Goal: Task Accomplishment & Management: Use online tool/utility

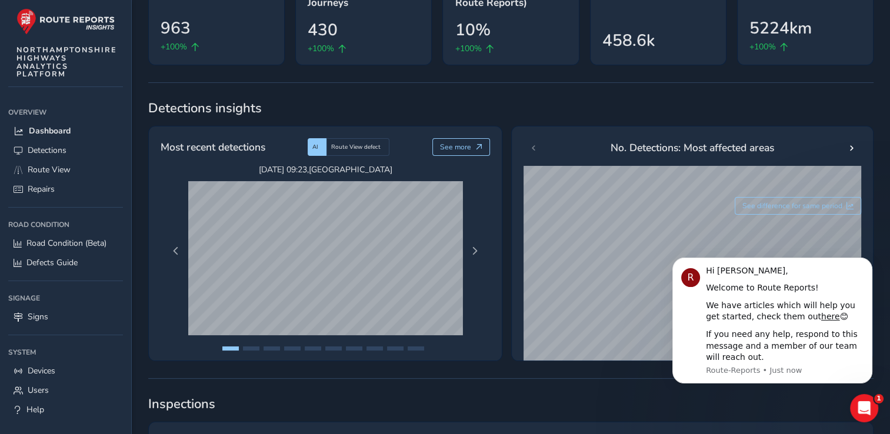
scroll to position [59, 0]
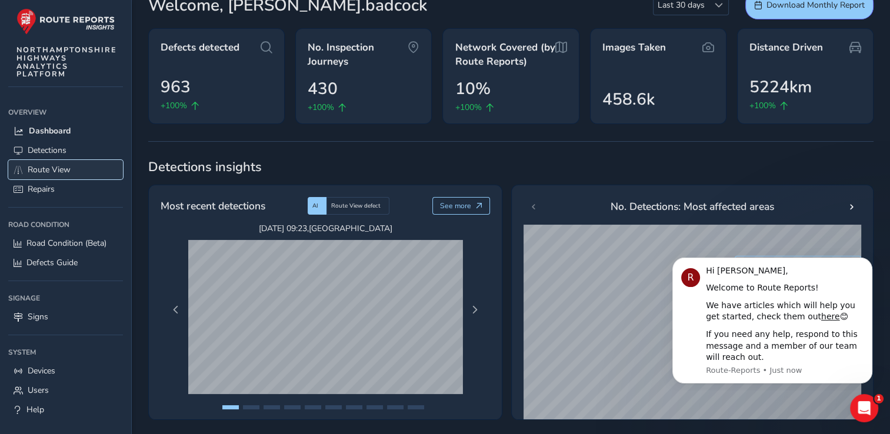
click at [37, 170] on span "Route View" at bounding box center [49, 169] width 43 height 11
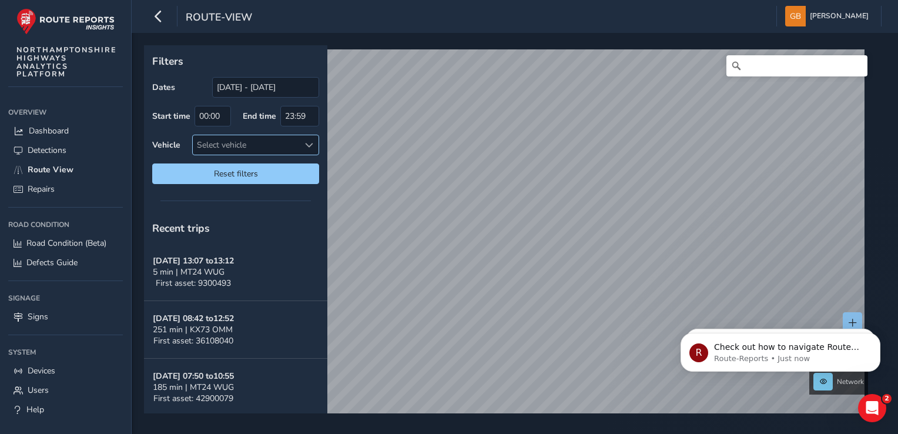
click at [310, 145] on span at bounding box center [309, 145] width 8 height 8
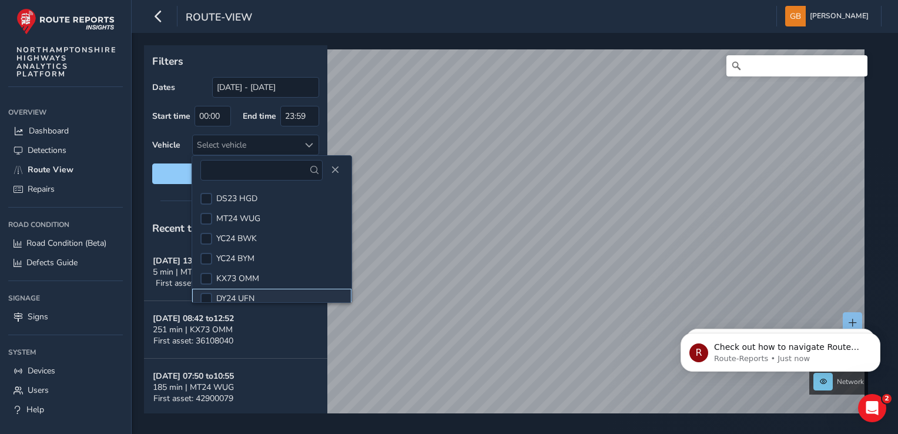
click at [247, 297] on span "DY24 UFN" at bounding box center [235, 298] width 38 height 11
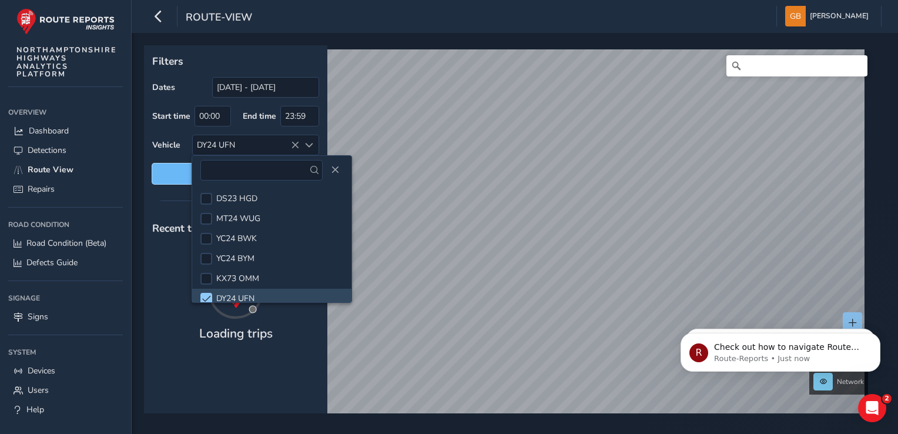
click at [181, 179] on span "Reset filters" at bounding box center [235, 173] width 149 height 11
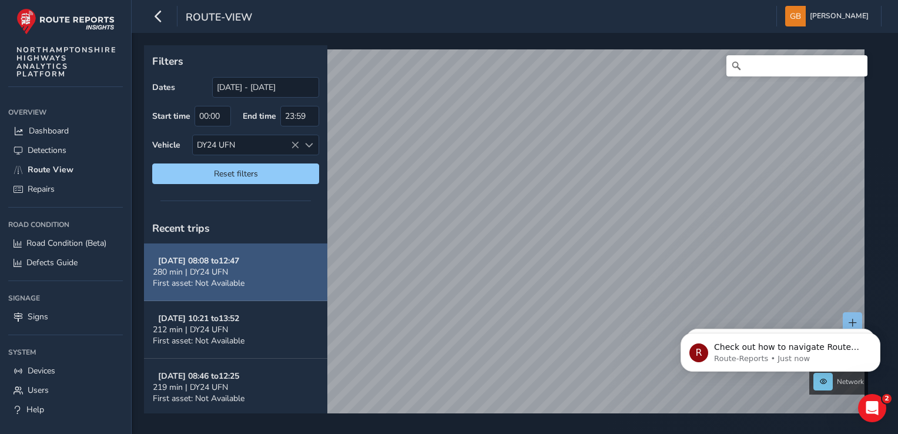
click at [202, 273] on span "280 min | DY24 UFN" at bounding box center [190, 271] width 75 height 11
click at [206, 264] on strong "Sep 04, 08:08 to 12:47" at bounding box center [198, 260] width 81 height 11
click at [208, 268] on span "280 min | DY24 UFN" at bounding box center [190, 271] width 75 height 11
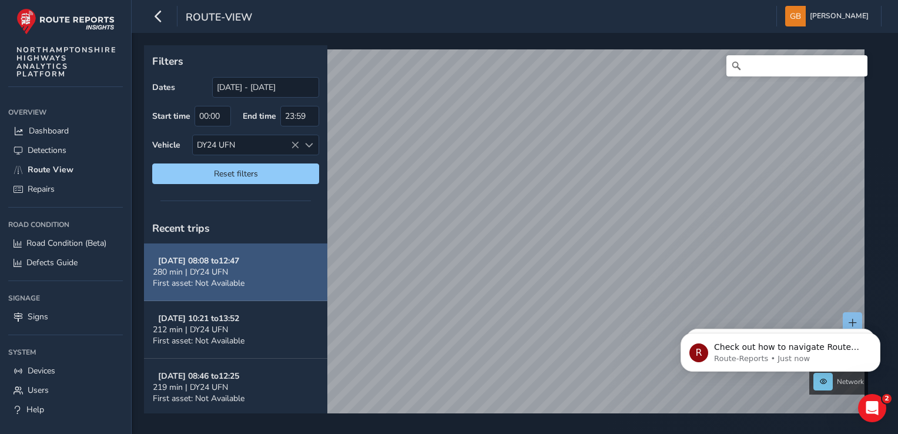
click at [208, 268] on span "280 min | DY24 UFN" at bounding box center [190, 271] width 75 height 11
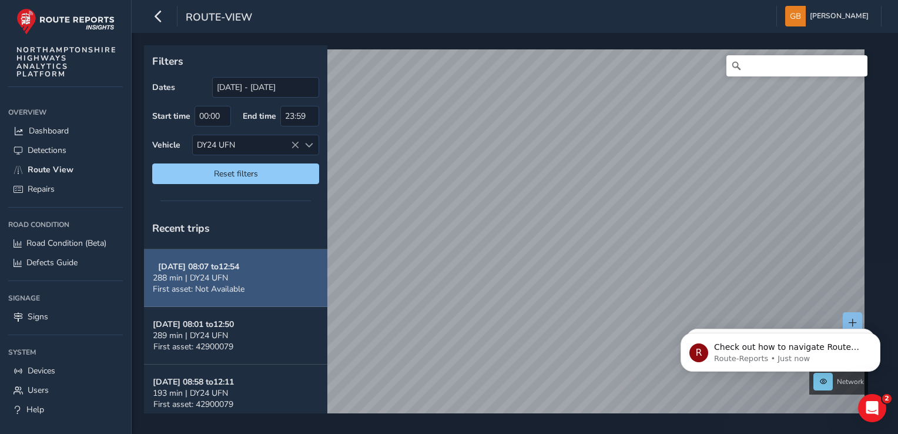
scroll to position [176, 0]
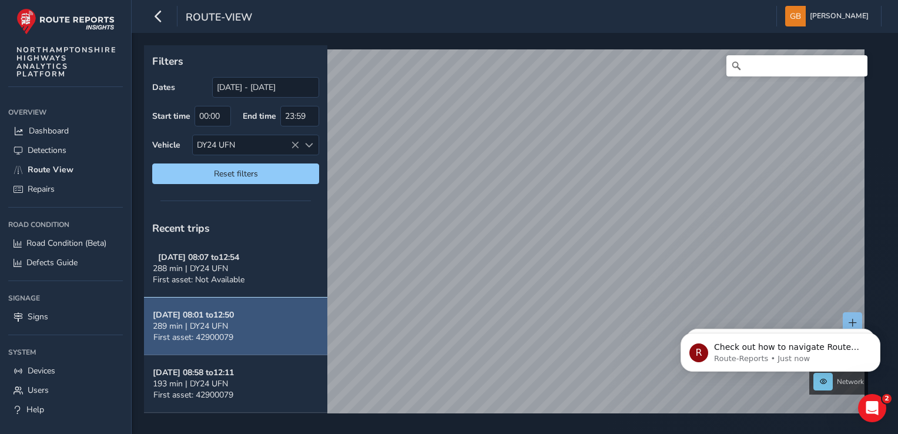
click at [213, 332] on span "First asset: 42900079" at bounding box center [193, 337] width 80 height 11
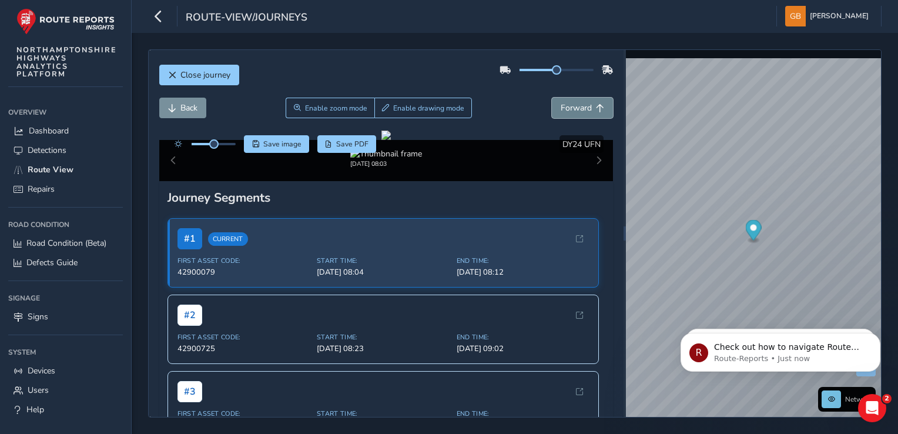
click at [561, 106] on span "Forward" at bounding box center [576, 107] width 31 height 11
click at [728, 189] on div "x" at bounding box center [784, 201] width 118 height 25
click at [580, 106] on span "Forward" at bounding box center [576, 107] width 31 height 11
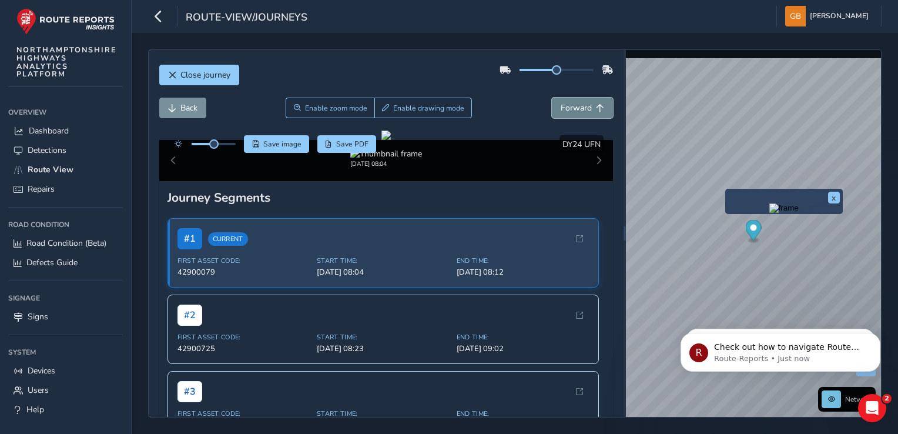
click at [580, 106] on span "Forward" at bounding box center [576, 107] width 31 height 11
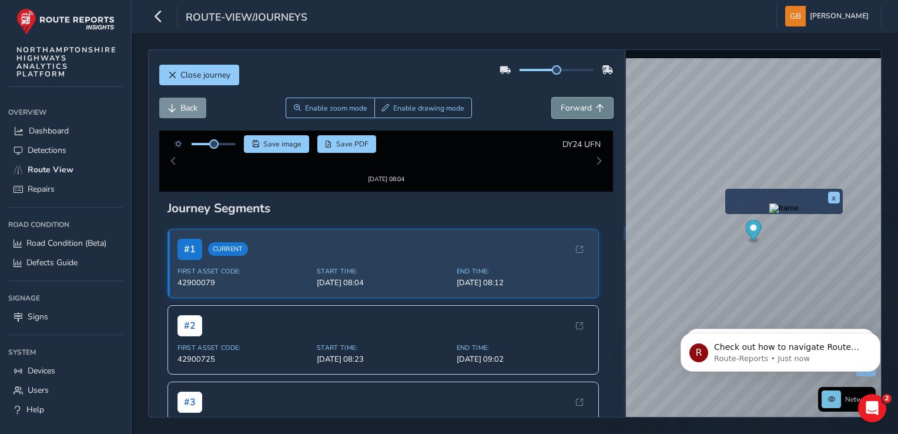
click at [580, 106] on span "Forward" at bounding box center [576, 107] width 31 height 11
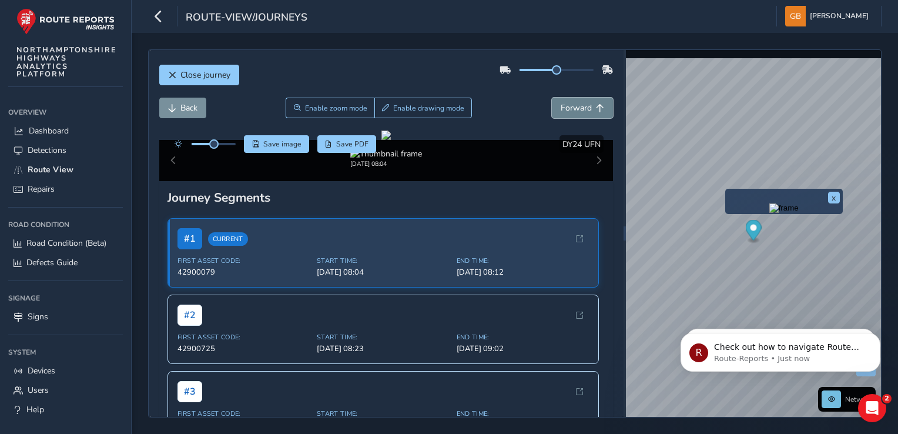
click at [580, 106] on span "Forward" at bounding box center [576, 107] width 31 height 11
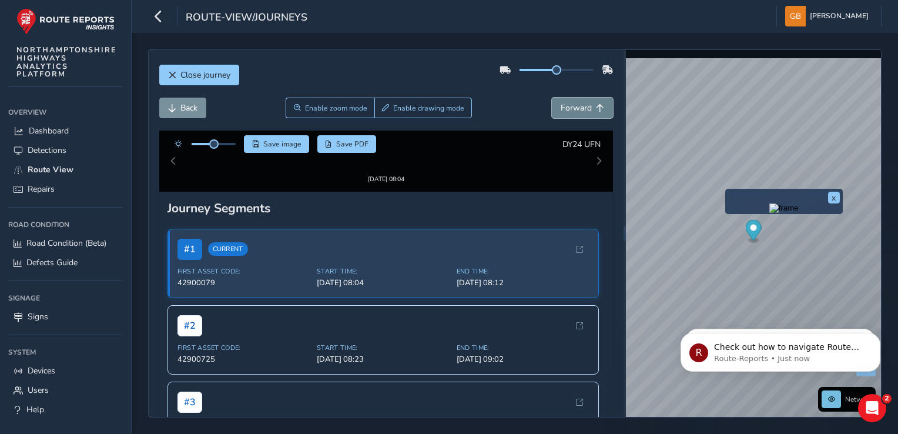
click at [580, 106] on span "Forward" at bounding box center [576, 107] width 31 height 11
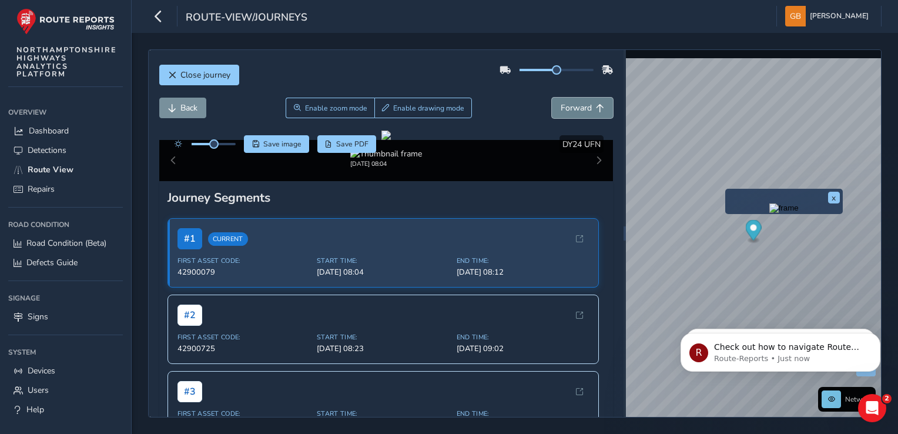
click at [580, 106] on span "Forward" at bounding box center [576, 107] width 31 height 11
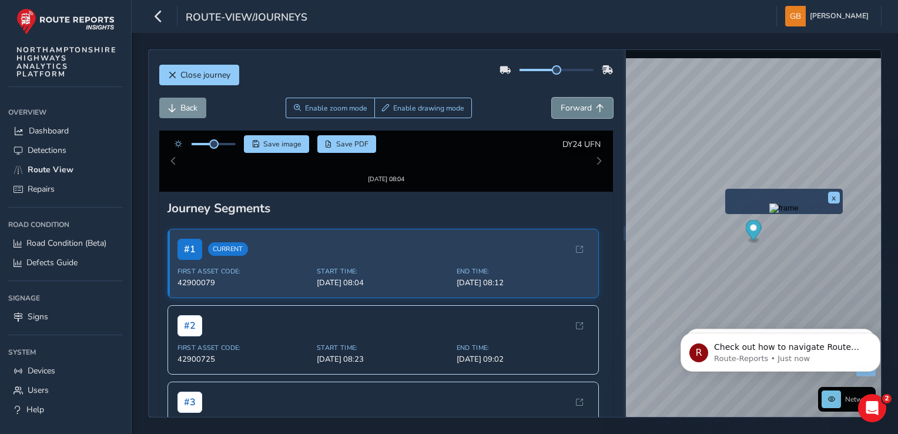
click at [580, 106] on span "Forward" at bounding box center [576, 107] width 31 height 11
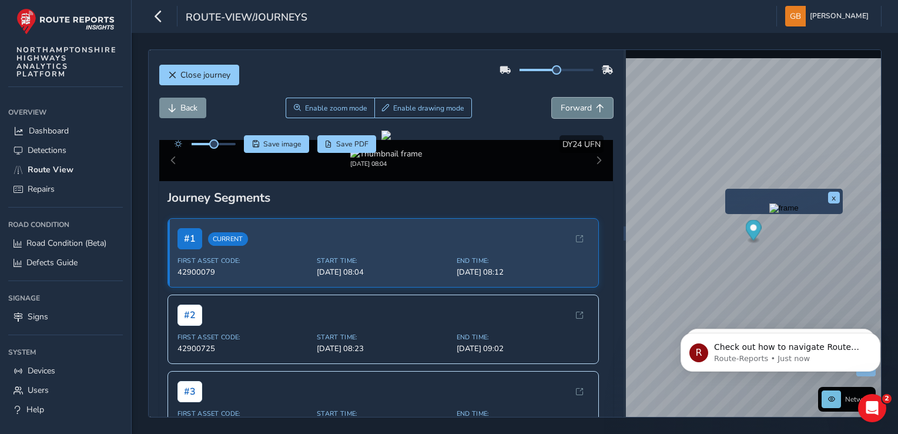
click at [580, 106] on span "Forward" at bounding box center [576, 107] width 31 height 11
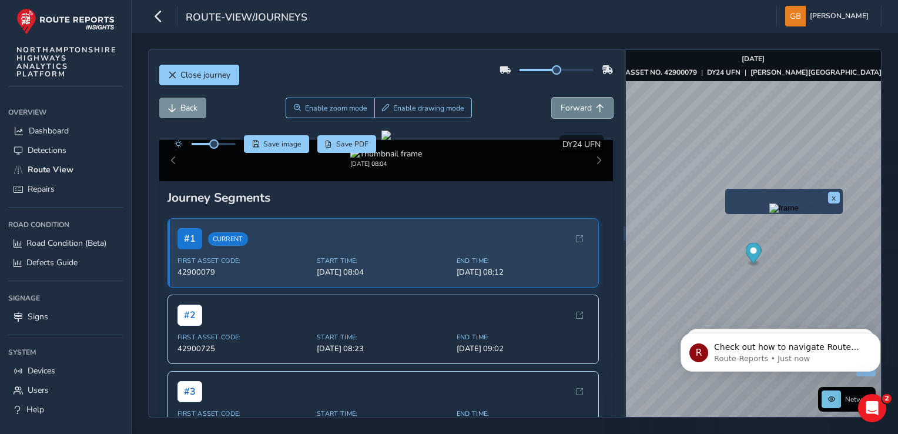
click at [580, 106] on span "Forward" at bounding box center [576, 107] width 31 height 11
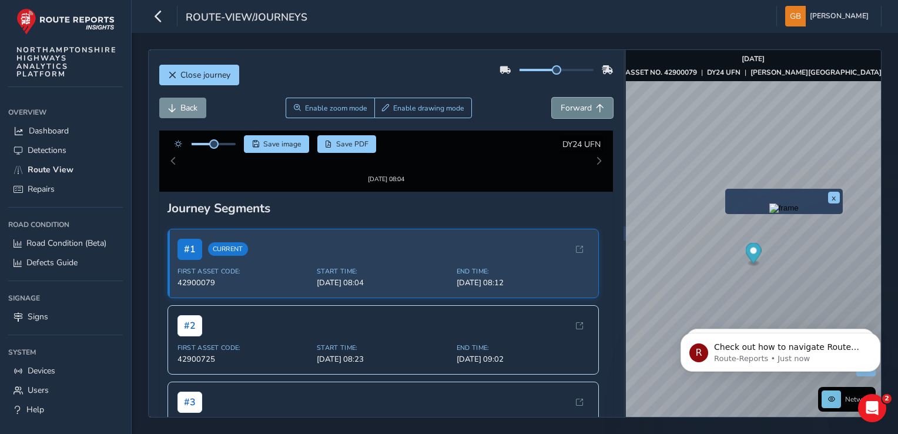
click at [580, 106] on span "Forward" at bounding box center [576, 107] width 31 height 11
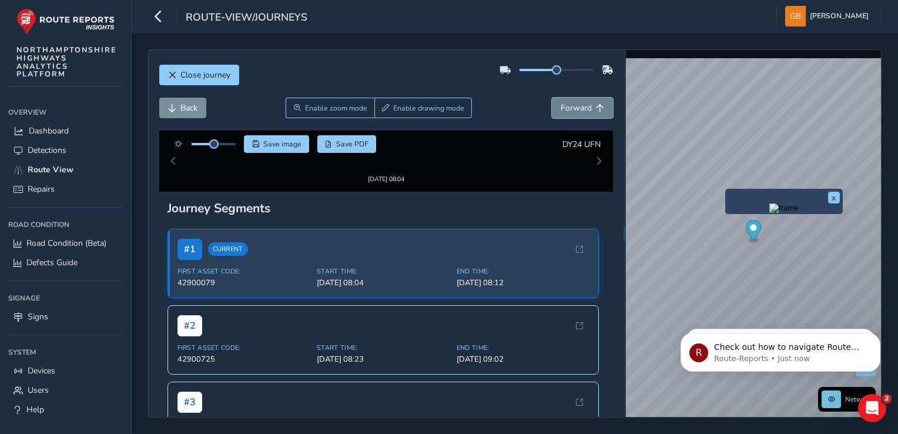
click at [580, 106] on span "Forward" at bounding box center [576, 107] width 31 height 11
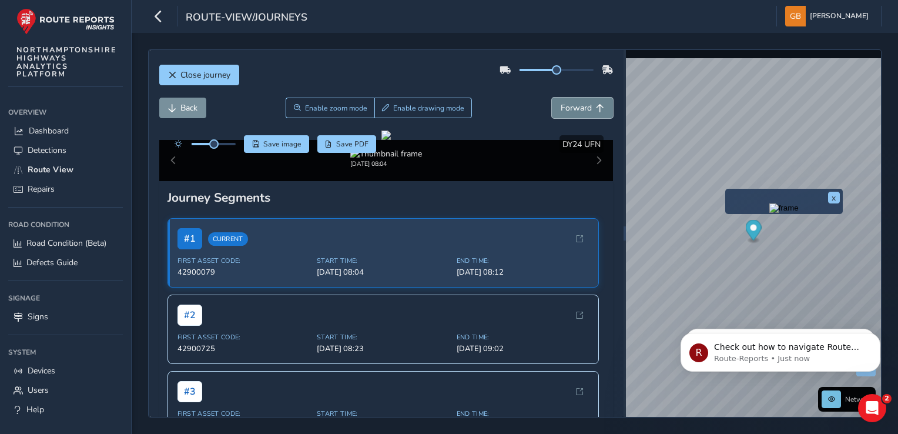
click at [580, 106] on span "Forward" at bounding box center [576, 107] width 31 height 11
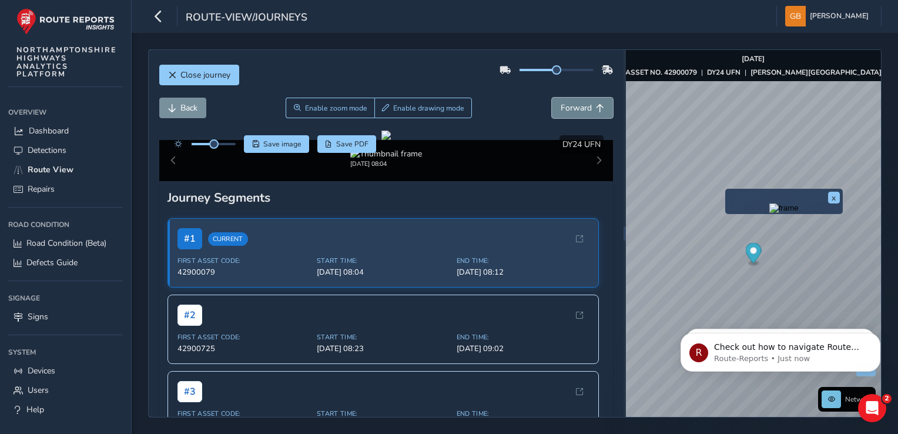
click at [580, 106] on span "Forward" at bounding box center [576, 107] width 31 height 11
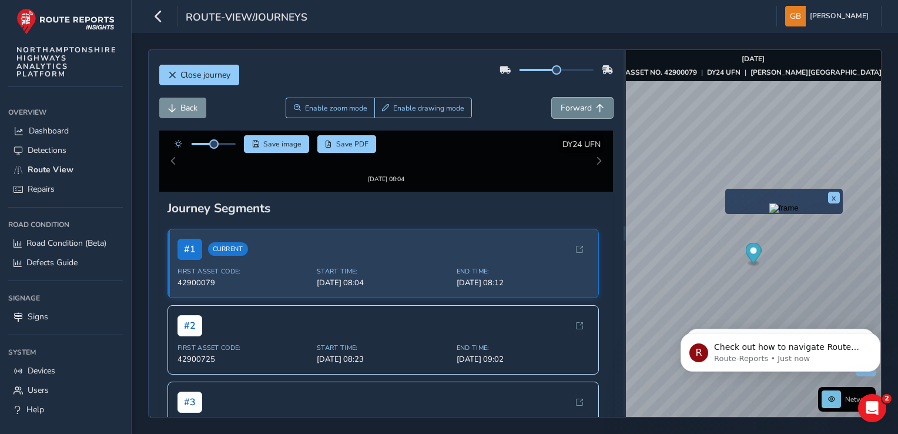
click at [580, 106] on span "Forward" at bounding box center [576, 107] width 31 height 11
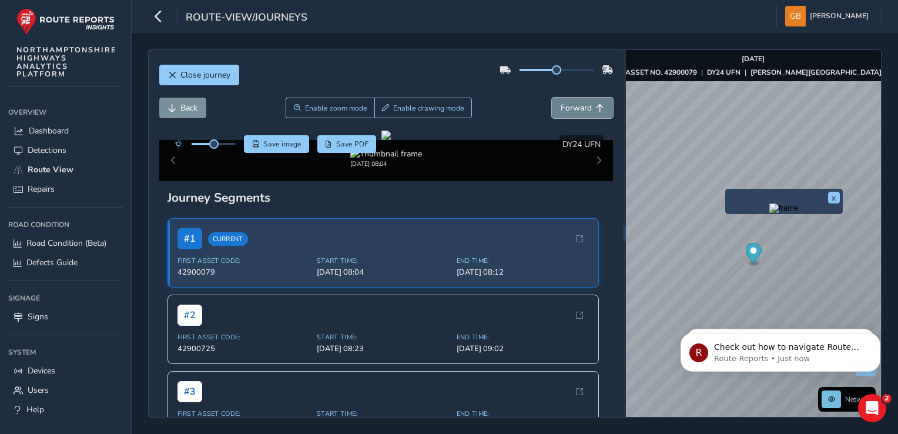
click at [580, 106] on span "Forward" at bounding box center [576, 107] width 31 height 11
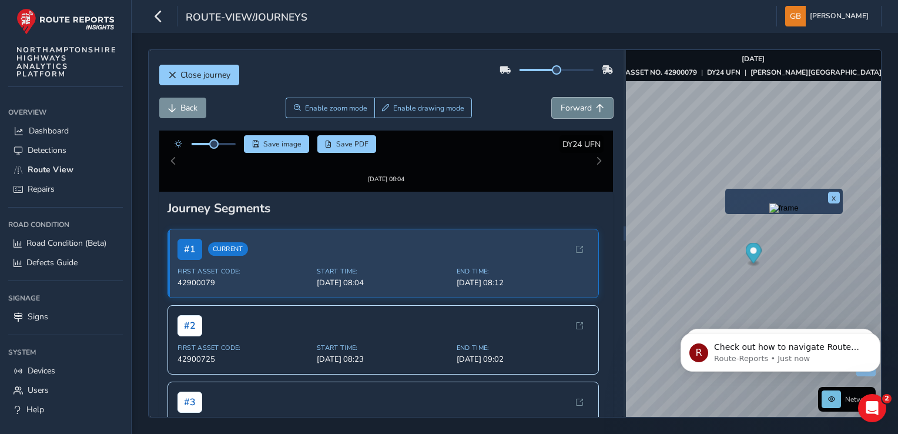
click at [580, 106] on span "Forward" at bounding box center [576, 107] width 31 height 11
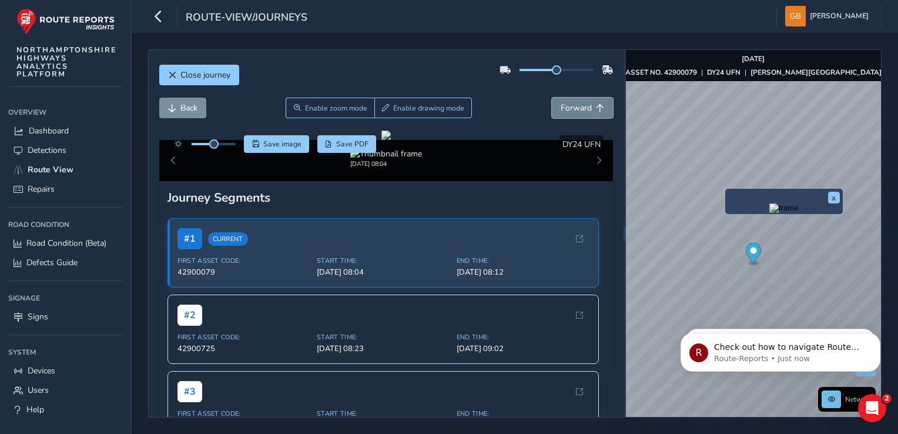
click at [580, 106] on span "Forward" at bounding box center [576, 107] width 31 height 11
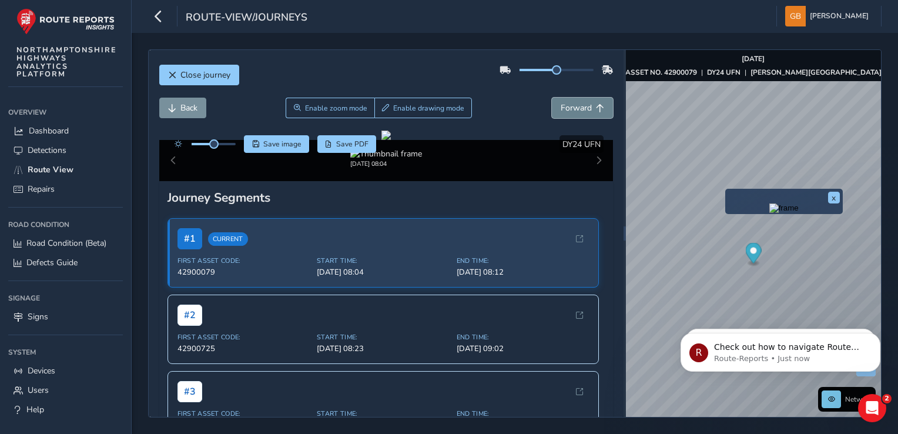
click at [580, 106] on span "Forward" at bounding box center [576, 107] width 31 height 11
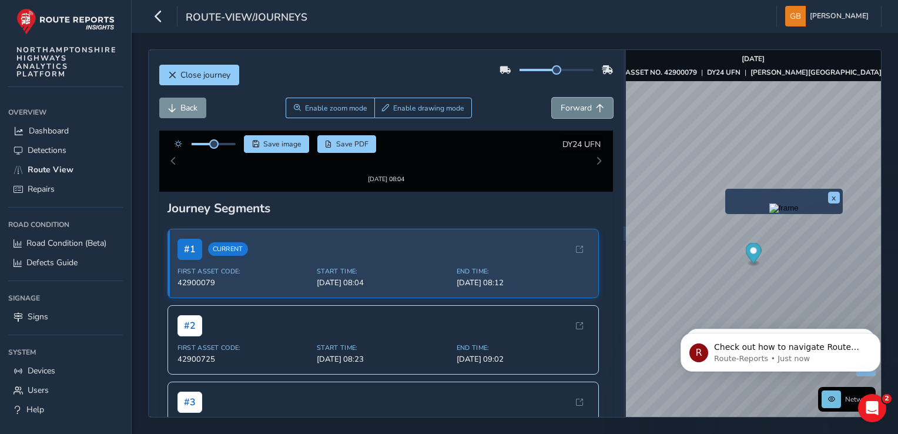
click at [580, 106] on span "Forward" at bounding box center [576, 107] width 31 height 11
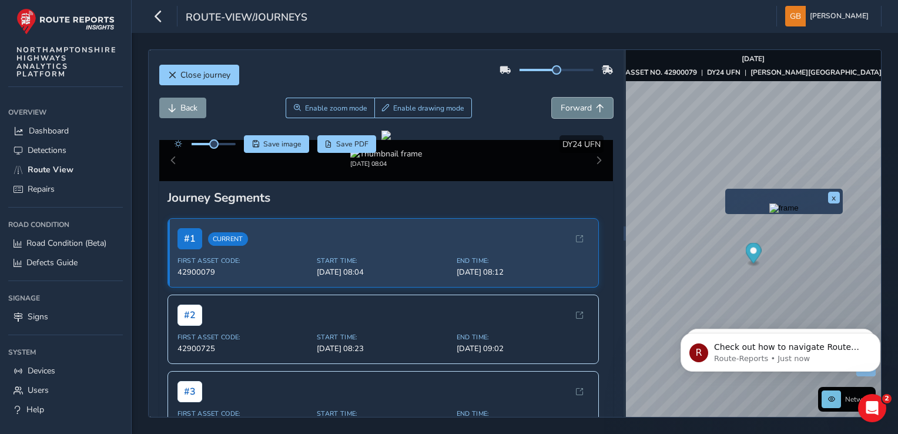
click at [580, 106] on span "Forward" at bounding box center [576, 107] width 31 height 11
click at [580, 105] on span "Forward" at bounding box center [576, 107] width 31 height 11
click at [578, 105] on span "Forward" at bounding box center [576, 107] width 31 height 11
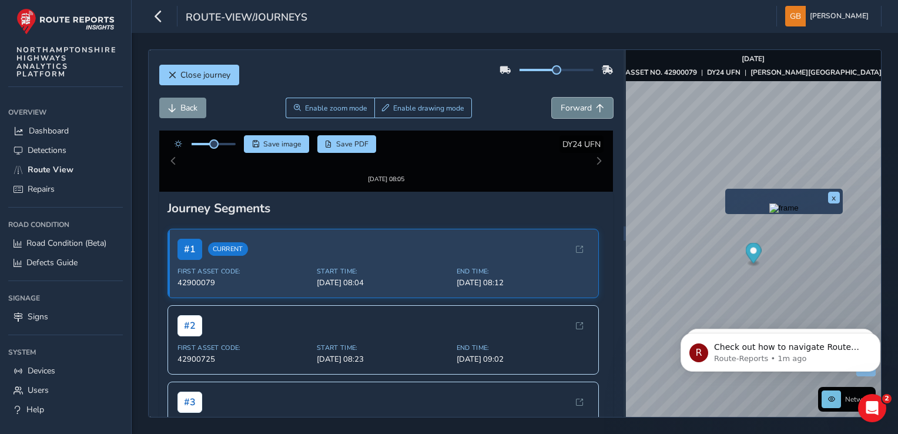
click at [577, 105] on span "Forward" at bounding box center [576, 107] width 31 height 11
click at [576, 105] on span "Forward" at bounding box center [576, 107] width 31 height 11
click at [575, 105] on span "Forward" at bounding box center [576, 107] width 31 height 11
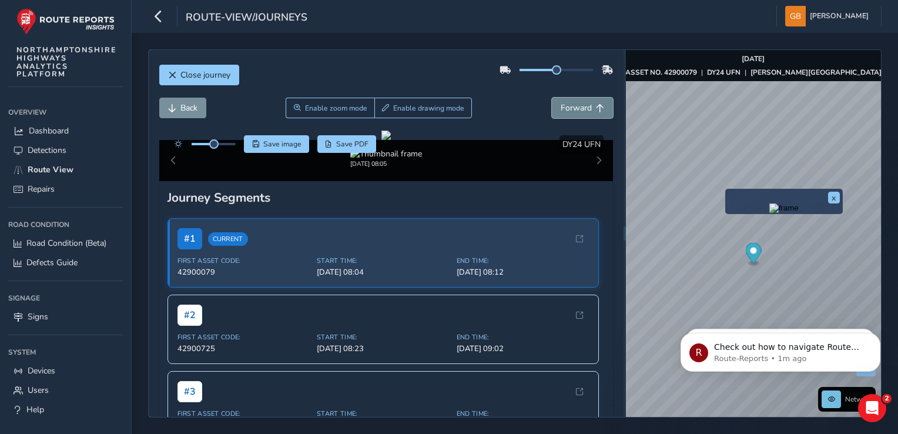
click at [572, 105] on span "Forward" at bounding box center [576, 107] width 31 height 11
click at [571, 112] on span "Forward" at bounding box center [576, 107] width 31 height 11
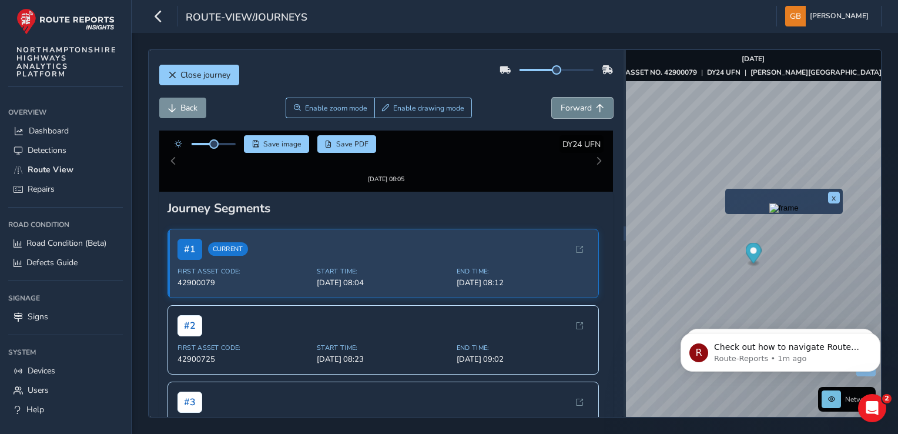
click at [571, 112] on span "Forward" at bounding box center [576, 107] width 31 height 11
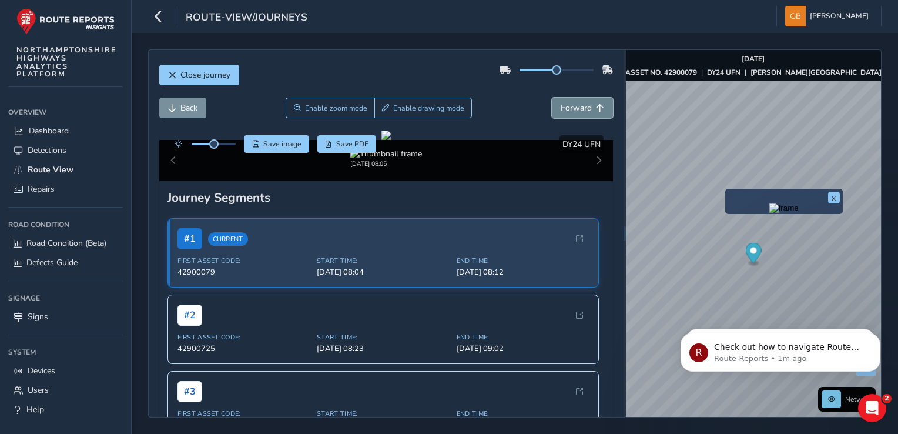
click at [571, 112] on span "Forward" at bounding box center [576, 107] width 31 height 11
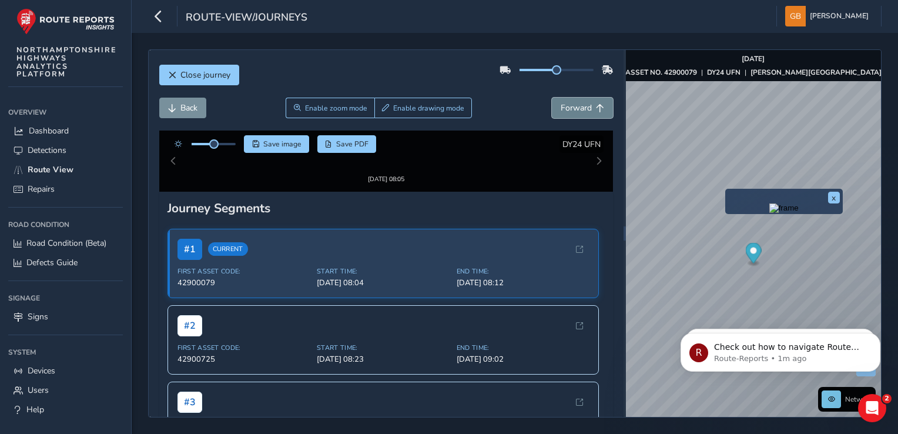
click at [571, 112] on span "Forward" at bounding box center [576, 107] width 31 height 11
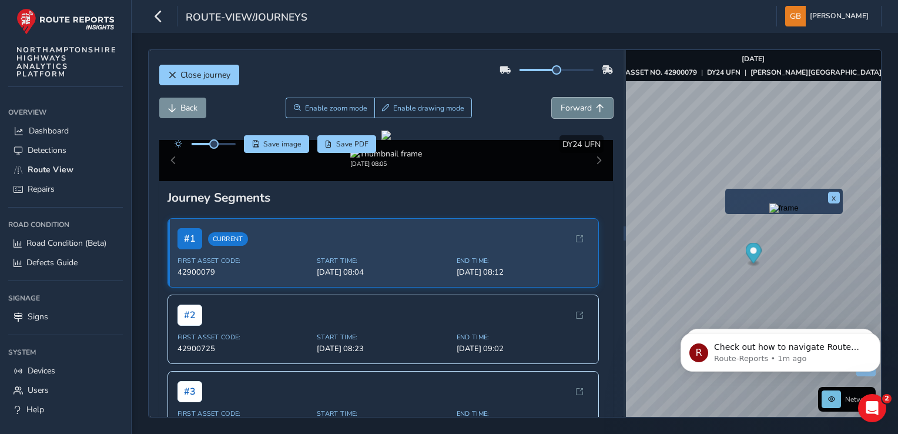
click at [571, 112] on span "Forward" at bounding box center [576, 107] width 31 height 11
click at [563, 109] on span "Forward" at bounding box center [576, 107] width 31 height 11
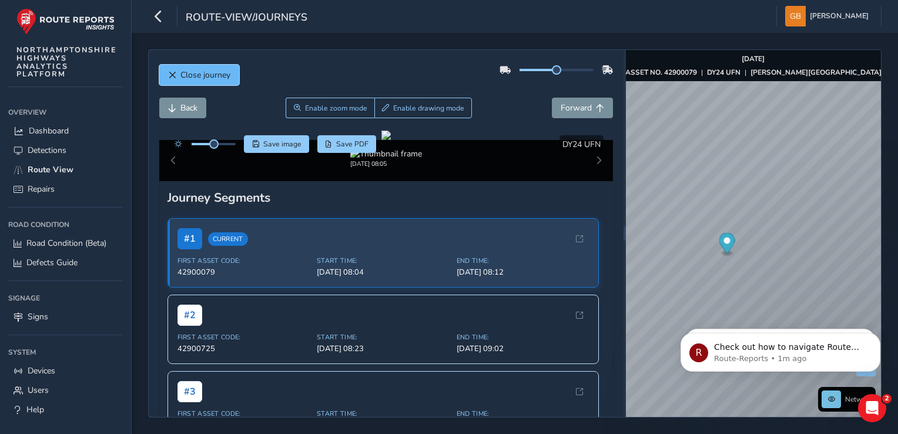
click at [207, 74] on span "Close journey" at bounding box center [205, 74] width 50 height 11
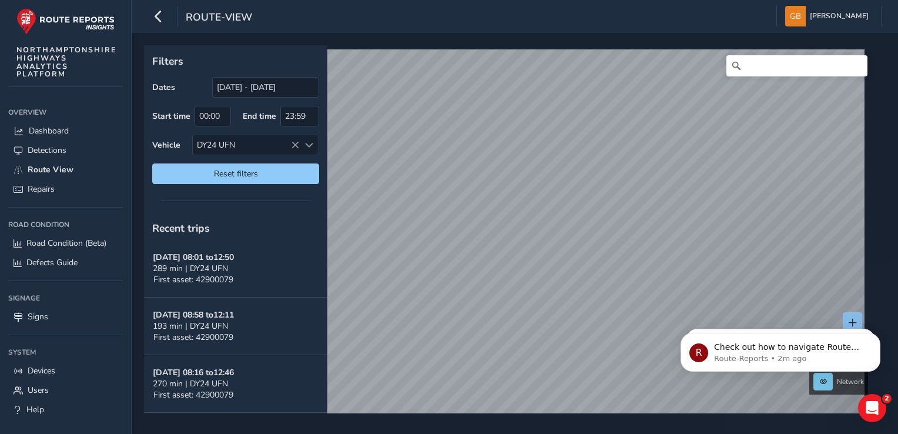
scroll to position [235, 0]
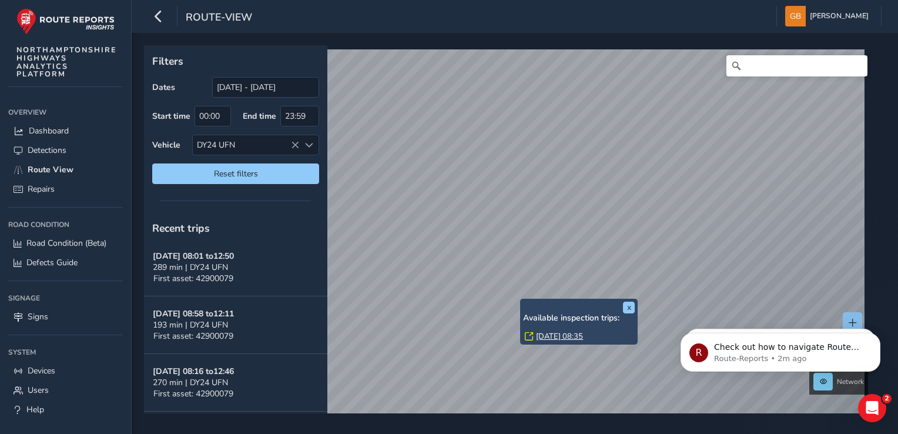
click at [522, 299] on div "x Available inspection trips: Wed, 20 Aug, 08:35" at bounding box center [579, 322] width 118 height 46
click at [530, 335] on icon at bounding box center [529, 336] width 8 height 8
click at [547, 339] on link "Wed, 20 Aug, 08:35" at bounding box center [559, 336] width 47 height 11
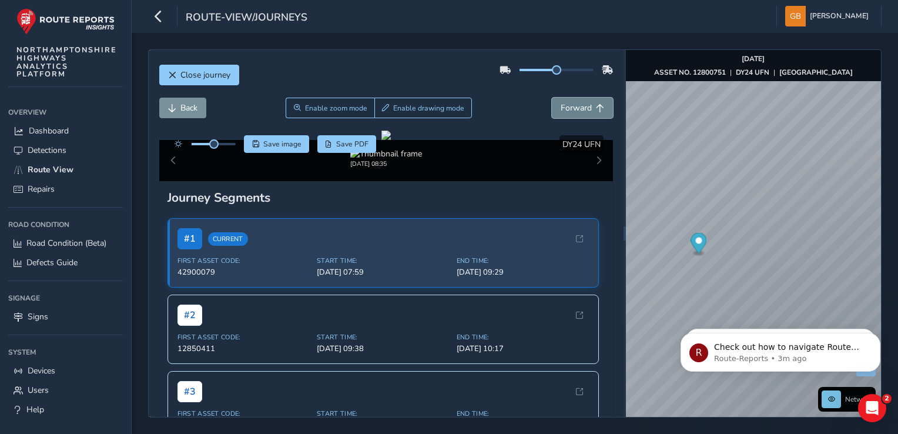
click at [561, 110] on span "Forward" at bounding box center [576, 107] width 31 height 11
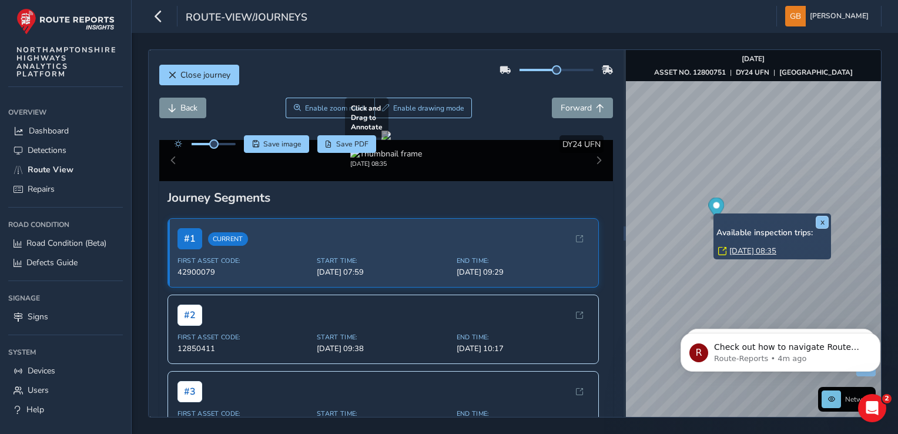
click at [821, 220] on button "x" at bounding box center [823, 222] width 12 height 12
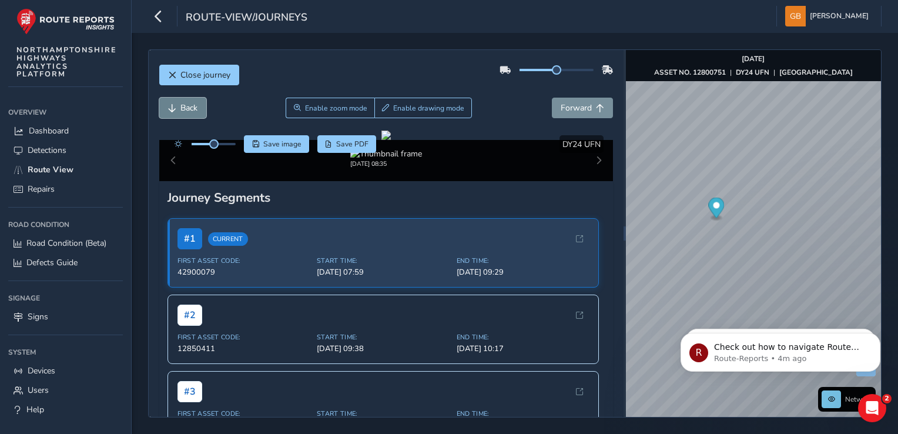
click at [193, 108] on span "Back" at bounding box center [188, 107] width 17 height 11
click at [870, 407] on icon "Open Intercom Messenger" at bounding box center [870, 406] width 19 height 19
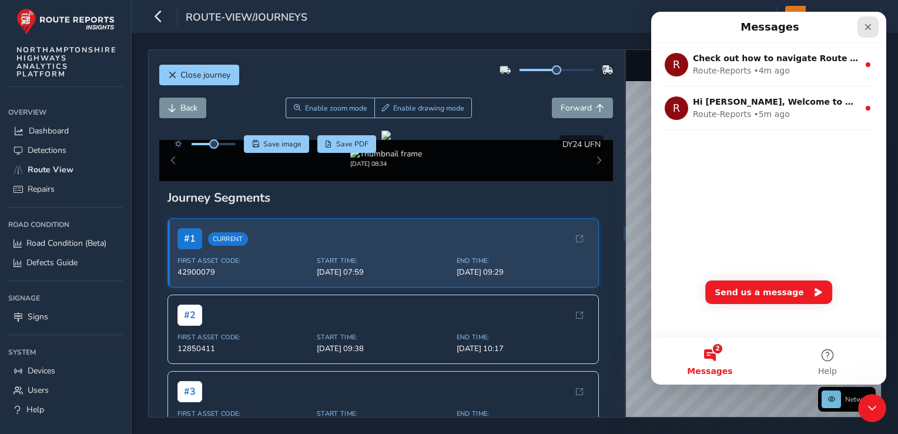
click at [869, 28] on icon "Close" at bounding box center [868, 27] width 6 height 6
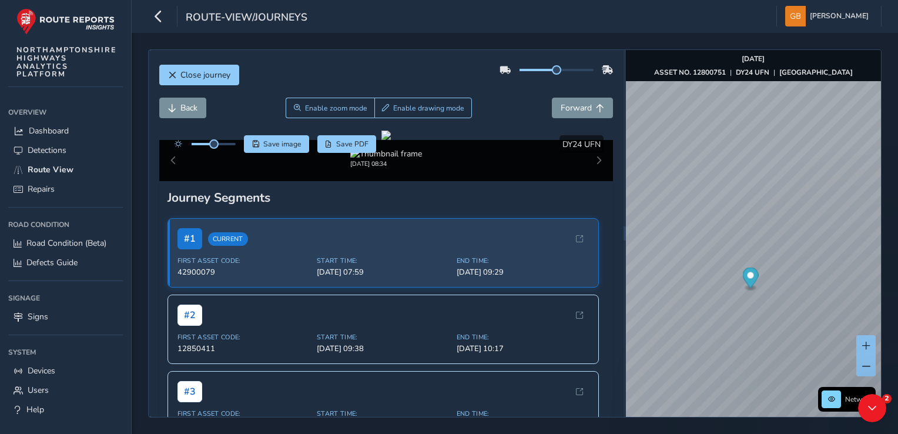
click at [869, 28] on div "route-view/journeys Gordon Badcock Colour Scheme: Dark Dim Light Logout" at bounding box center [515, 16] width 767 height 33
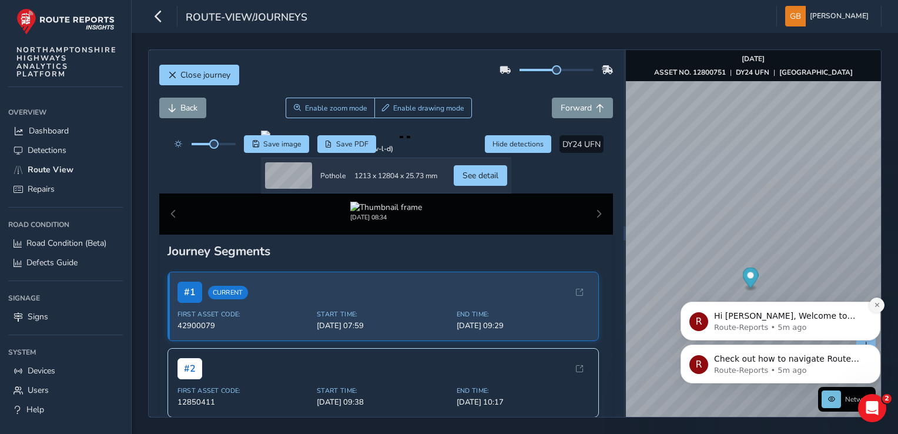
click at [878, 306] on icon "Dismiss notification" at bounding box center [877, 305] width 4 height 4
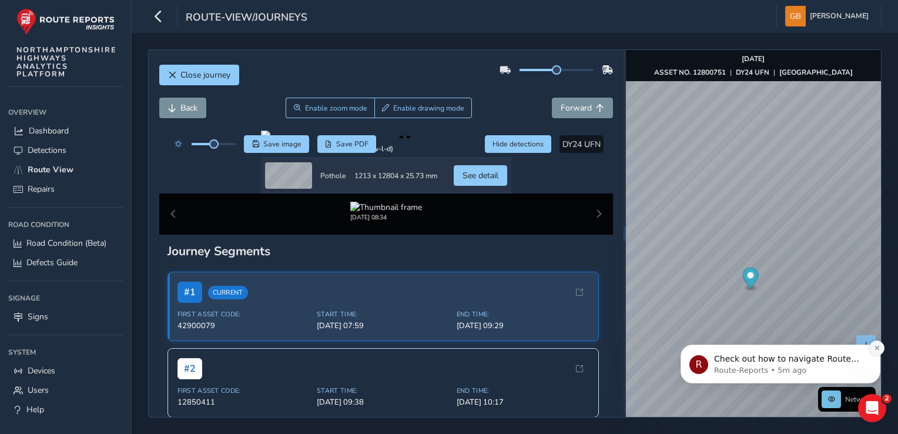
click at [874, 350] on icon "Dismiss notification" at bounding box center [877, 348] width 6 height 6
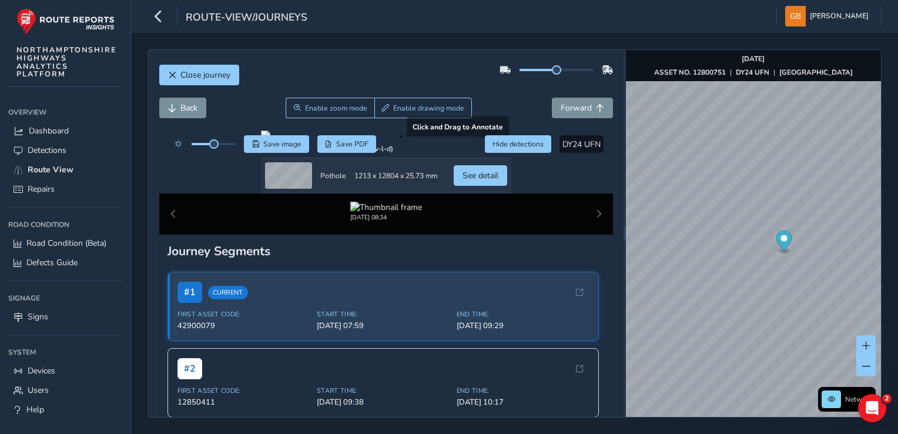
click at [413, 140] on div at bounding box center [386, 135] width 250 height 9
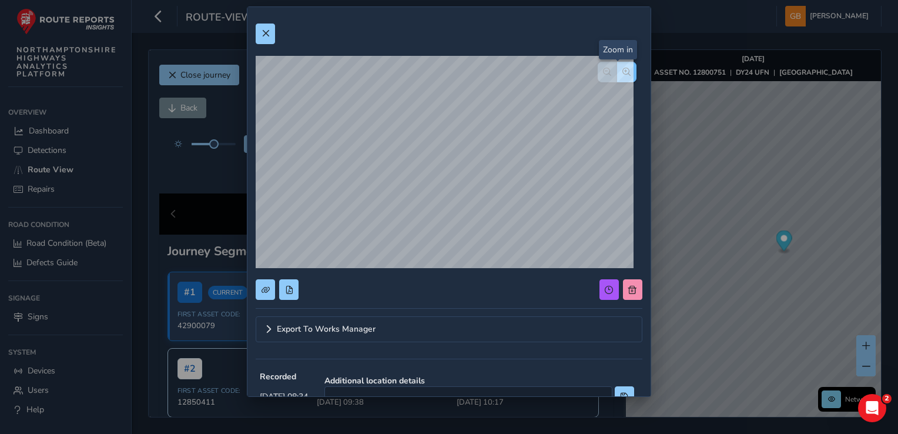
click at [623, 70] on span "button" at bounding box center [627, 72] width 8 height 8
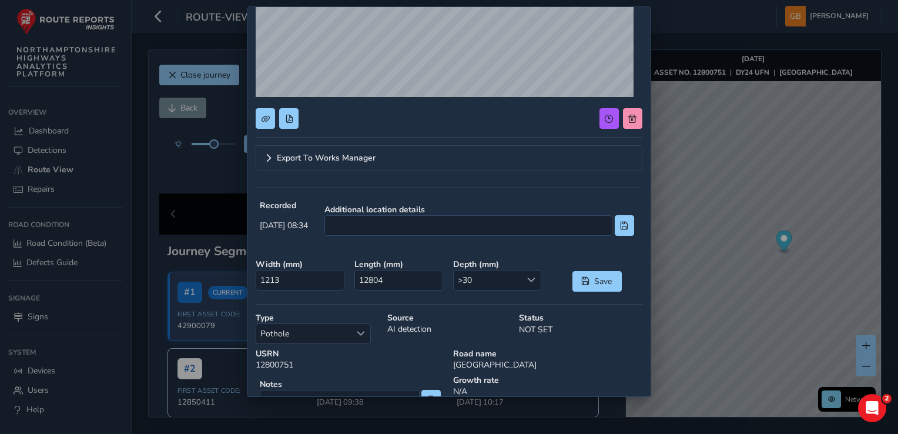
scroll to position [176, 0]
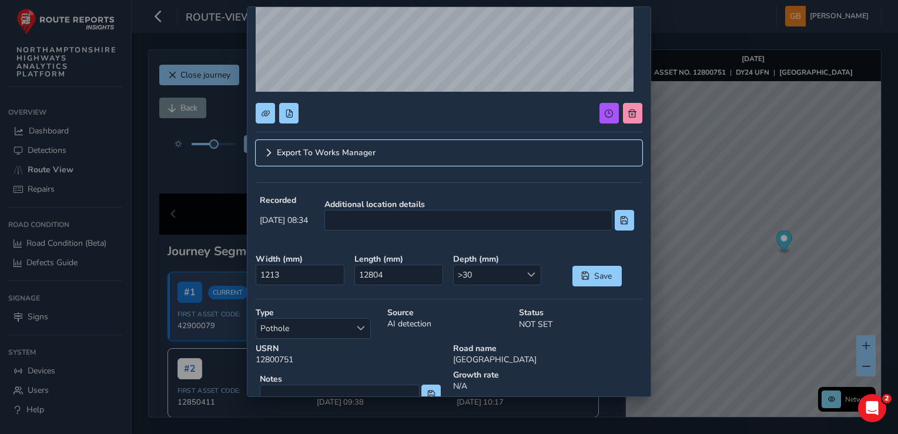
click at [357, 152] on span "Export To Works Manager" at bounding box center [326, 153] width 99 height 8
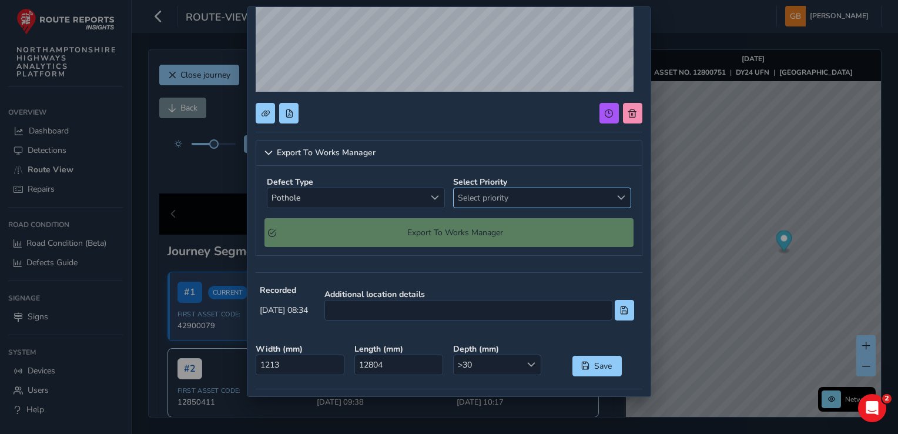
click at [617, 197] on span "Select priority" at bounding box center [621, 197] width 8 height 8
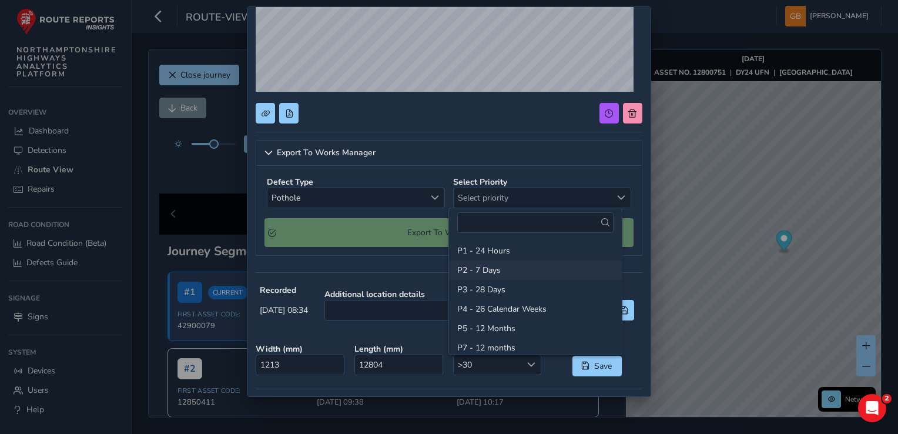
click at [489, 268] on li "P2 - 7 Days" at bounding box center [535, 269] width 173 height 19
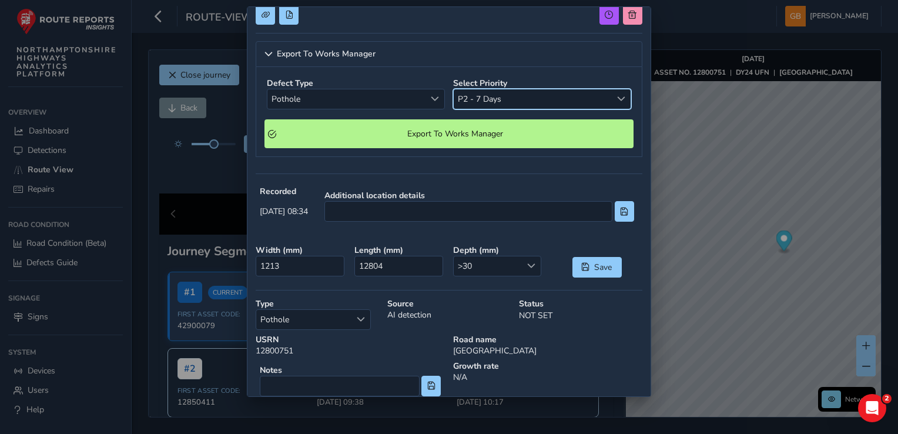
scroll to position [294, 0]
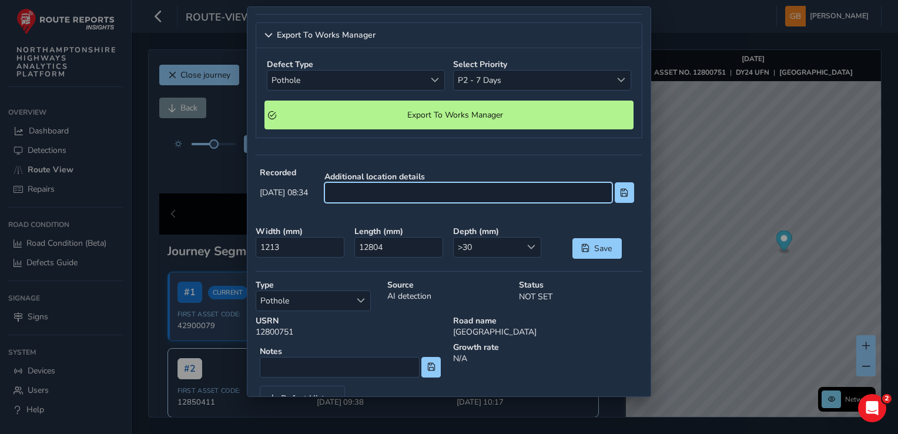
click at [384, 195] on input at bounding box center [469, 192] width 288 height 21
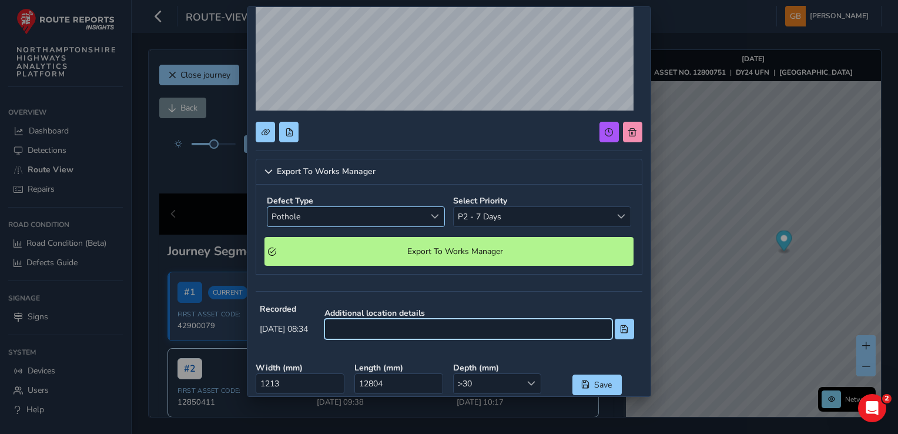
scroll to position [156, 0]
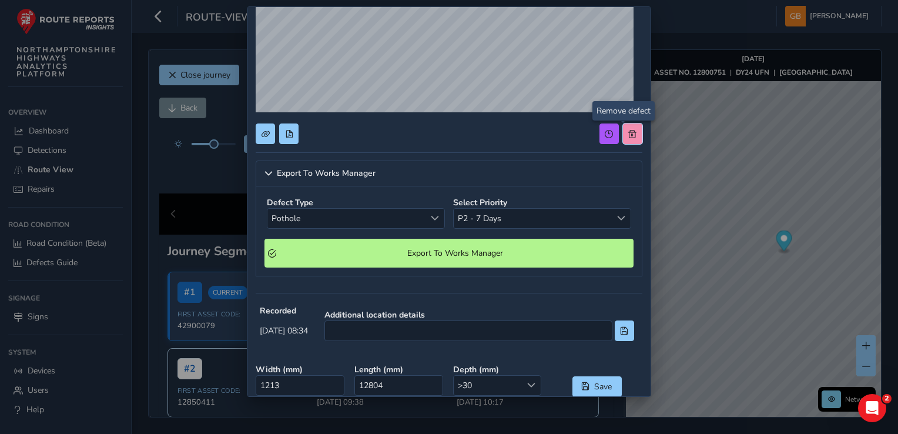
click at [628, 133] on span at bounding box center [632, 134] width 8 height 8
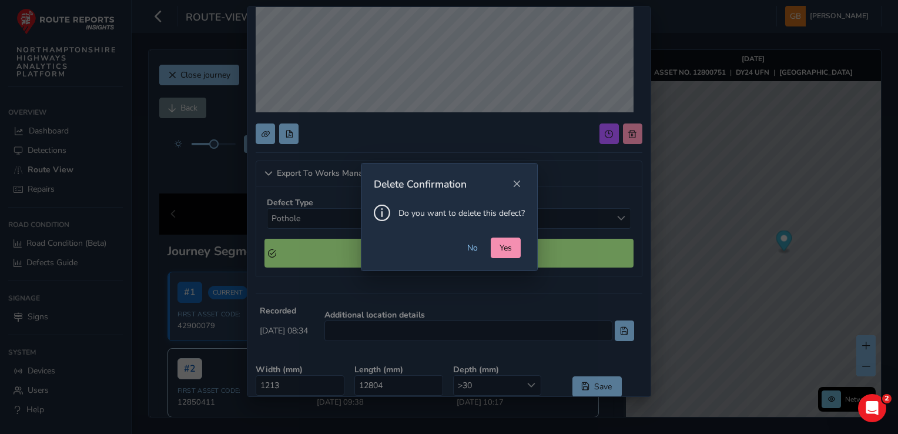
click at [546, 123] on div "Delete Confirmation Do you want to delete this defect? No Yes" at bounding box center [449, 217] width 898 height 434
click at [473, 250] on span "No" at bounding box center [472, 247] width 11 height 11
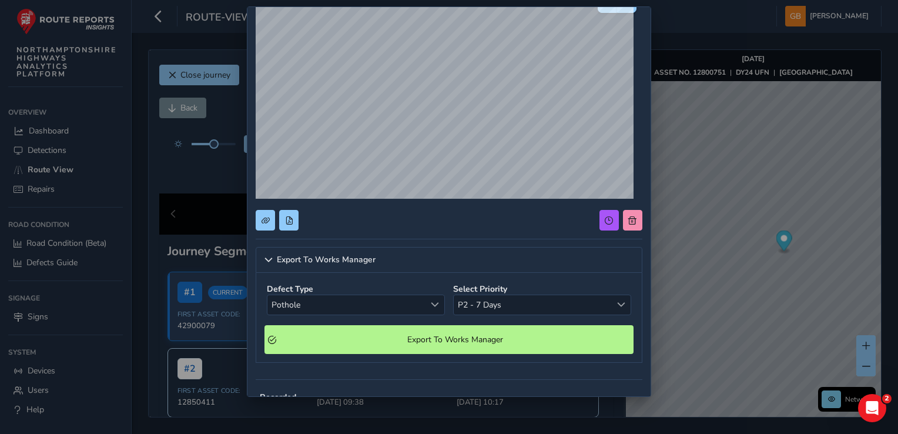
scroll to position [0, 0]
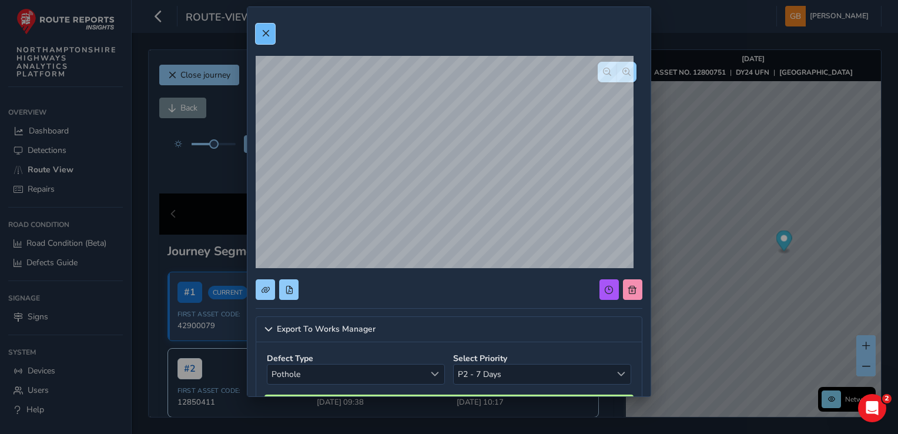
click at [266, 32] on span at bounding box center [266, 33] width 8 height 8
click at [266, 32] on div "Export To Works Manager Defect Type Pothole Pothole Select Priority P2 - 7 Days…" at bounding box center [449, 217] width 898 height 434
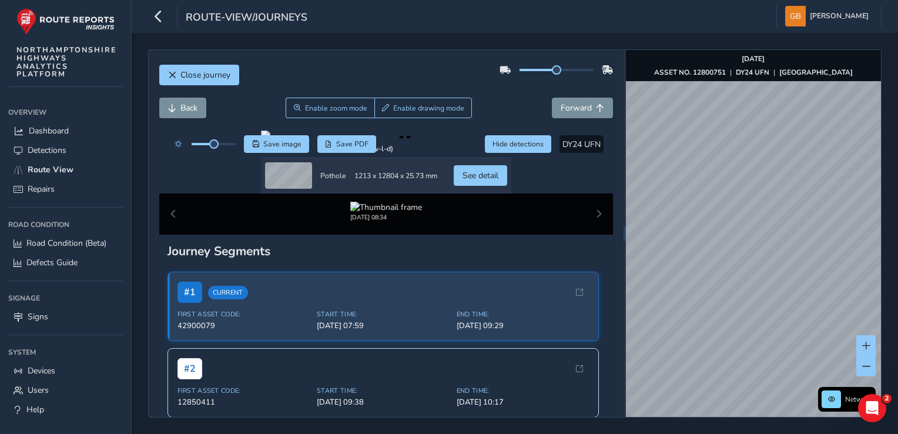
click at [724, 422] on div "Close journey Back Enable zoom mode Enable drawing mode Forward Click and Drag …" at bounding box center [515, 233] width 767 height 401
click at [739, 433] on html "route-view/journeys Gordon Badcock Colour Scheme: Dark Dim Light Logout Close j…" at bounding box center [449, 217] width 898 height 434
click at [722, 433] on html "route-view/journeys Gordon Badcock Colour Scheme: Dark Dim Light Logout Close j…" at bounding box center [449, 217] width 898 height 434
click at [727, 427] on div "Close journey Back Enable zoom mode Enable drawing mode Forward Click and Drag …" at bounding box center [515, 233] width 767 height 401
click at [752, 433] on html "route-view/journeys Gordon Badcock Colour Scheme: Dark Dim Light Logout Close j…" at bounding box center [449, 217] width 898 height 434
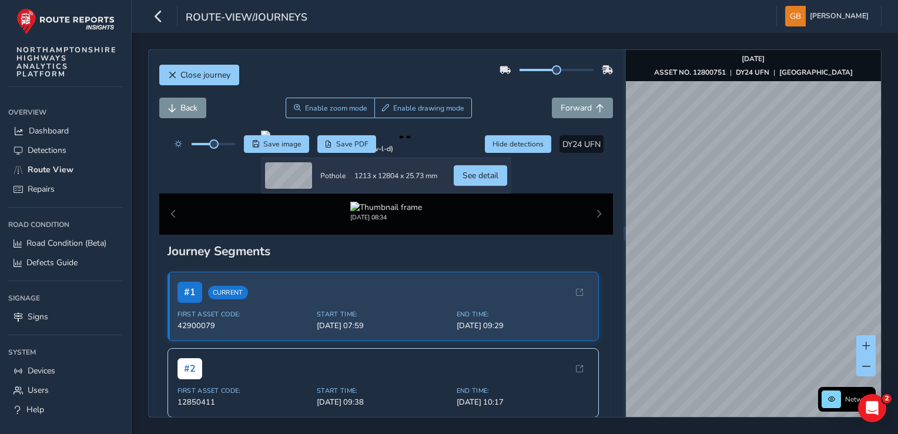
click at [758, 433] on html "route-view/journeys Gordon Badcock Colour Scheme: Dark Dim Light Logout Close j…" at bounding box center [449, 217] width 898 height 434
click at [759, 433] on html "route-view/journeys Gordon Badcock Colour Scheme: Dark Dim Light Logout Close j…" at bounding box center [449, 217] width 898 height 434
click at [764, 433] on html "route-view/journeys Gordon Badcock Colour Scheme: Dark Dim Light Logout Close j…" at bounding box center [449, 217] width 898 height 434
click at [776, 433] on html "route-view/journeys Gordon Badcock Colour Scheme: Dark Dim Light Logout Close j…" at bounding box center [449, 217] width 898 height 434
click at [834, 405] on div "Network Aug 20 2025 ASSET NO. 12800751 | DY24 UFN | SUDBOROUGH ROAD © Mapbox © …" at bounding box center [753, 233] width 255 height 367
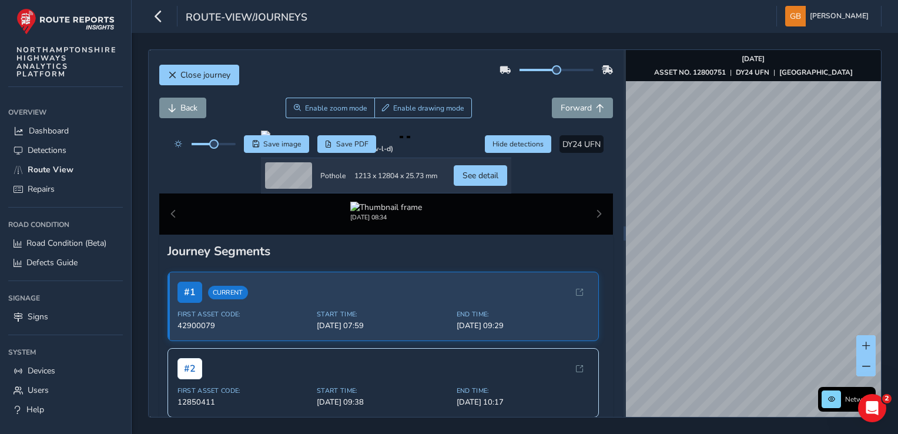
click at [878, 426] on div "Close journey Back Enable zoom mode Enable drawing mode Forward Click and Drag …" at bounding box center [515, 233] width 767 height 401
click at [898, 351] on html "route-view/journeys Gordon Badcock Colour Scheme: Dark Dim Light Logout Close j…" at bounding box center [449, 217] width 898 height 434
click at [892, 382] on div "Close journey Back Enable zoom mode Enable drawing mode Forward Click and Drag …" at bounding box center [515, 233] width 767 height 401
click at [864, 367] on div "Network Aug 20 2025 ASSET NO. 12800751 | DY24 UFN | SUDBOROUGH ROAD © Mapbox © …" at bounding box center [753, 233] width 255 height 367
click at [790, 422] on div "Close journey Back Enable zoom mode Enable drawing mode Forward Click and Drag …" at bounding box center [515, 233] width 767 height 401
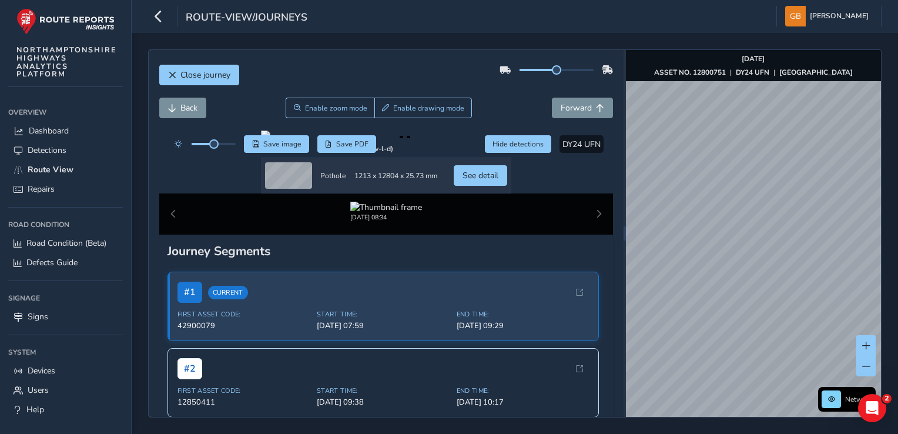
click at [748, 433] on html "route-view/journeys Gordon Badcock Colour Scheme: Dark Dim Light Logout Close j…" at bounding box center [449, 217] width 898 height 434
click at [798, 422] on div "Close journey Back Enable zoom mode Enable drawing mode Forward Click and Drag …" at bounding box center [515, 233] width 767 height 401
click at [791, 433] on html "route-view/journeys Gordon Badcock Colour Scheme: Dark Dim Light Logout Close j…" at bounding box center [449, 217] width 898 height 434
click at [898, 394] on html "route-view/journeys Gordon Badcock Colour Scheme: Dark Dim Light Logout Close j…" at bounding box center [449, 217] width 898 height 434
click at [898, 330] on html "route-view/journeys Gordon Badcock Colour Scheme: Dark Dim Light Logout Close j…" at bounding box center [449, 217] width 898 height 434
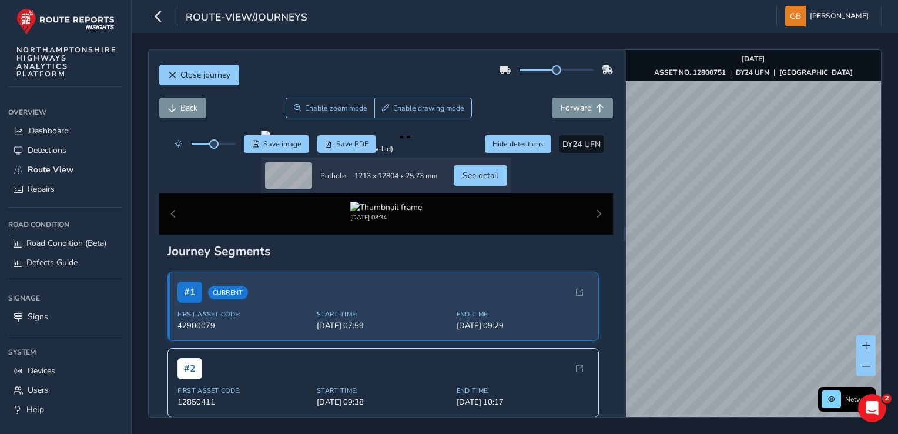
click at [730, 424] on div "Close journey Back Enable zoom mode Enable drawing mode Forward Click and Drag …" at bounding box center [515, 233] width 767 height 401
click at [731, 431] on div "Close journey Back Enable zoom mode Enable drawing mode Forward Click and Drag …" at bounding box center [515, 233] width 767 height 401
click at [748, 433] on html "route-view/journeys Gordon Badcock Colour Scheme: Dark Dim Light Logout Close j…" at bounding box center [449, 217] width 898 height 434
click at [802, 433] on html "route-view/journeys Gordon Badcock Colour Scheme: Dark Dim Light Logout Close j…" at bounding box center [449, 217] width 898 height 434
click at [813, 433] on html "route-view/journeys Gordon Badcock Colour Scheme: Dark Dim Light Logout Close j…" at bounding box center [449, 217] width 898 height 434
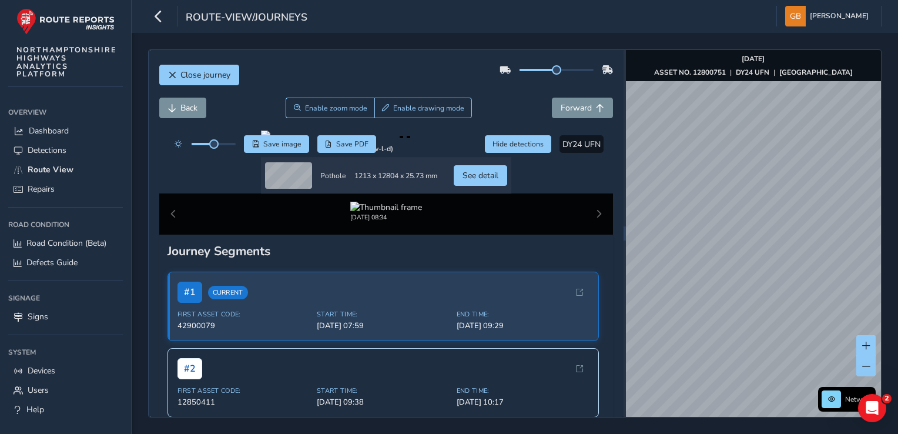
click at [884, 337] on div "Close journey Back Enable zoom mode Enable drawing mode Forward Click and Drag …" at bounding box center [515, 233] width 767 height 401
click at [898, 314] on html "route-view/journeys Gordon Badcock Colour Scheme: Dark Dim Light Logout Close j…" at bounding box center [449, 217] width 898 height 434
click at [765, 262] on div "Network Aug 20 2025 ASSET NO. 12800751 | DY24 UFN | SUDBOROUGH ROAD © Mapbox © …" at bounding box center [753, 233] width 255 height 367
click at [842, 392] on div "Network Aug 20 2025 ASSET NO. 12800751 | DY24 UFN | SUDBOROUGH ROAD © Mapbox © …" at bounding box center [753, 233] width 255 height 367
click at [748, 423] on div "Close journey Back Enable zoom mode Enable drawing mode Forward Click and Drag …" at bounding box center [515, 233] width 767 height 401
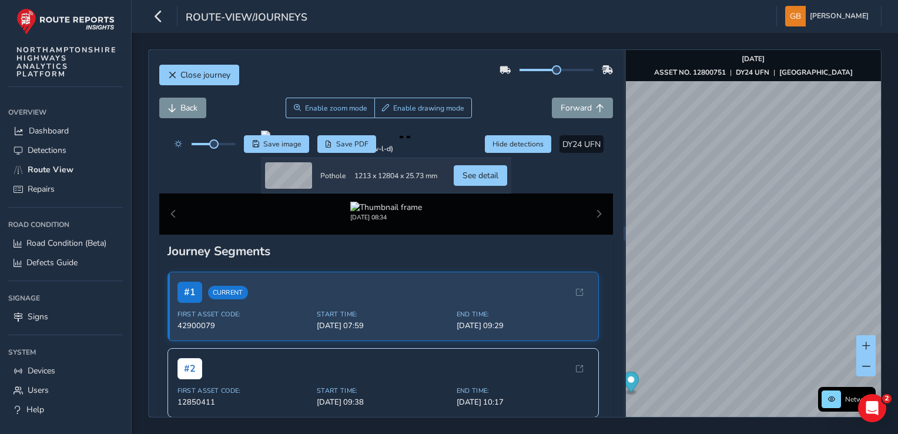
click at [818, 433] on html "route-view/journeys Gordon Badcock Colour Scheme: Dark Dim Light Logout Close j…" at bounding box center [449, 217] width 898 height 434
click at [804, 433] on html "route-view/journeys Gordon Badcock Colour Scheme: Dark Dim Light Logout Close j…" at bounding box center [449, 217] width 898 height 434
click at [738, 433] on html "route-view/journeys Gordon Badcock Colour Scheme: Dark Dim Light Logout Close j…" at bounding box center [449, 217] width 898 height 434
click at [735, 433] on html "route-view/journeys Gordon Badcock Colour Scheme: Dark Dim Light Logout Close j…" at bounding box center [449, 217] width 898 height 434
click at [763, 433] on html "route-view/journeys Gordon Badcock Colour Scheme: Dark Dim Light Logout Close j…" at bounding box center [449, 217] width 898 height 434
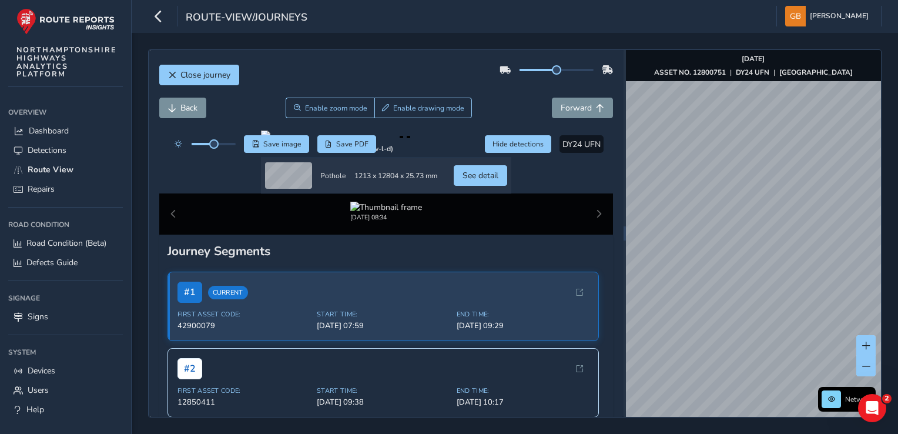
click at [781, 433] on html "route-view/journeys Gordon Badcock Colour Scheme: Dark Dim Light Logout Close j…" at bounding box center [449, 217] width 898 height 434
click at [809, 433] on html "route-view/journeys Gordon Badcock Colour Scheme: Dark Dim Light Logout Close j…" at bounding box center [449, 217] width 898 height 434
click at [818, 433] on html "route-view/journeys Gordon Badcock Colour Scheme: Dark Dim Light Logout Close j…" at bounding box center [449, 217] width 898 height 434
click at [794, 426] on div "Close journey Back Enable zoom mode Enable drawing mode Forward Click and Drag …" at bounding box center [515, 233] width 767 height 401
click at [723, 433] on html "route-view/journeys Gordon Badcock Colour Scheme: Dark Dim Light Logout Close j…" at bounding box center [449, 217] width 898 height 434
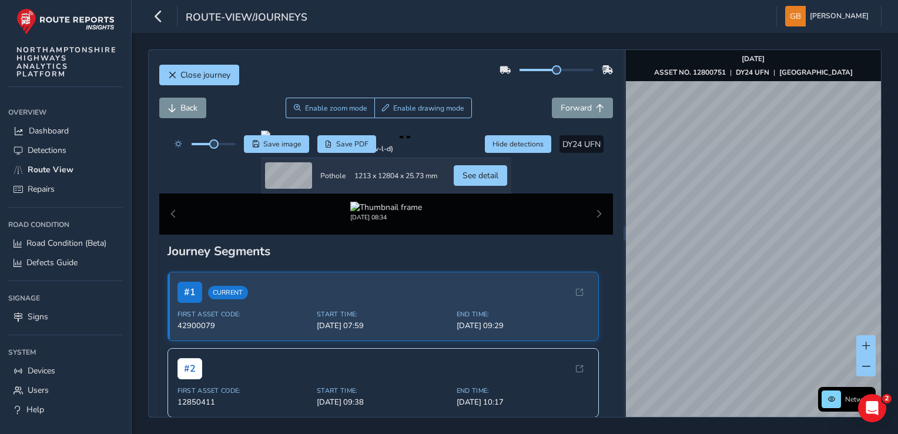
click at [708, 429] on div "Close journey Back Enable zoom mode Enable drawing mode Forward Click and Drag …" at bounding box center [515, 233] width 767 height 401
click at [748, 431] on div "Close journey Back Enable zoom mode Enable drawing mode Forward Click and Drag …" at bounding box center [515, 233] width 767 height 401
click at [752, 417] on div "Close journey Back Enable zoom mode Enable drawing mode Forward Click and Drag …" at bounding box center [515, 233] width 734 height 368
click at [763, 420] on div "Close journey Back Enable zoom mode Enable drawing mode Forward Click and Drag …" at bounding box center [515, 233] width 767 height 401
click at [693, 422] on div "Close journey Back Enable zoom mode Enable drawing mode Forward Click and Drag …" at bounding box center [515, 233] width 767 height 401
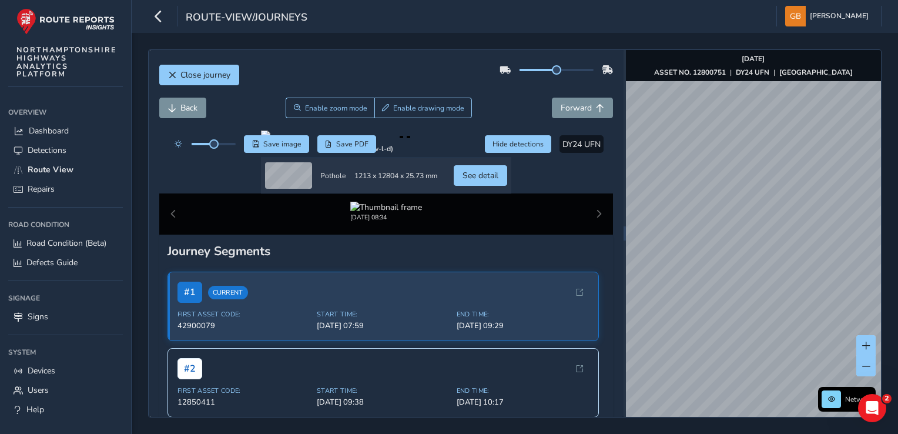
click at [658, 433] on html "route-view/journeys Gordon Badcock Colour Scheme: Dark Dim Light Logout Close j…" at bounding box center [449, 217] width 898 height 434
click at [752, 427] on div "Close journey Back Enable zoom mode Enable drawing mode Forward Click and Drag …" at bounding box center [515, 233] width 767 height 401
click at [802, 433] on html "route-view/journeys Gordon Badcock Colour Scheme: Dark Dim Light Logout Close j…" at bounding box center [449, 217] width 898 height 434
click at [798, 433] on html "route-view/journeys Gordon Badcock Colour Scheme: Dark Dim Light Logout Close j…" at bounding box center [449, 217] width 898 height 434
click at [819, 417] on div "Close journey Back Enable zoom mode Enable drawing mode Forward Click and Drag …" at bounding box center [515, 233] width 767 height 401
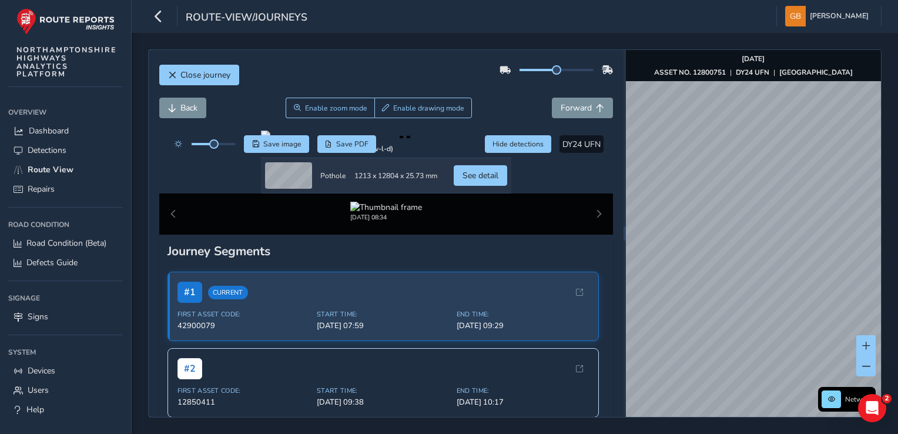
click at [825, 423] on div "Close journey Back Enable zoom mode Enable drawing mode Forward Click and Drag …" at bounding box center [515, 233] width 767 height 401
click at [850, 398] on div "Network Aug 20 2025 ASSET NO. 12800751 | DY24 UFN | SUDBOROUGH ROAD © Mapbox © …" at bounding box center [753, 233] width 255 height 367
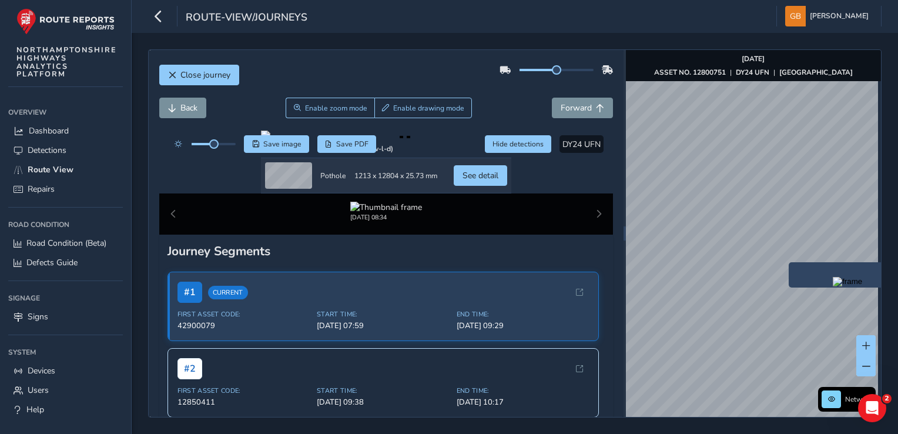
click at [793, 264] on div "x" at bounding box center [848, 274] width 118 height 25
click at [791, 265] on div "x" at bounding box center [848, 274] width 118 height 25
click at [841, 286] on img "Preview frame" at bounding box center [855, 281] width 29 height 9
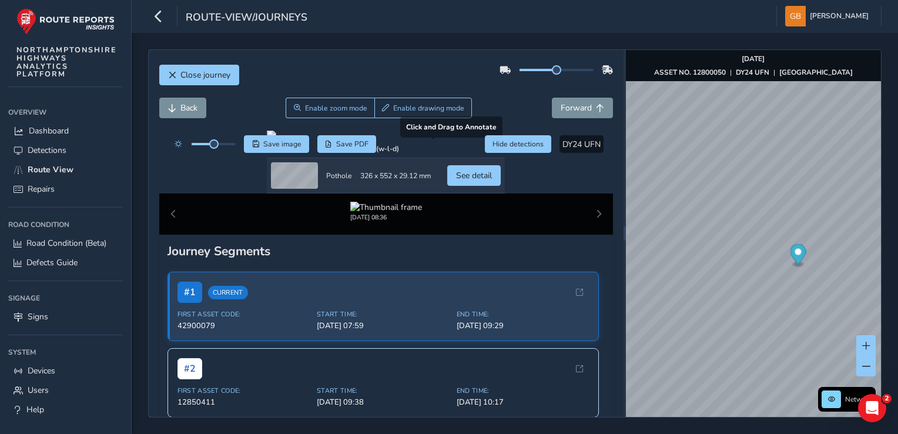
click at [473, 140] on div at bounding box center [386, 135] width 238 height 9
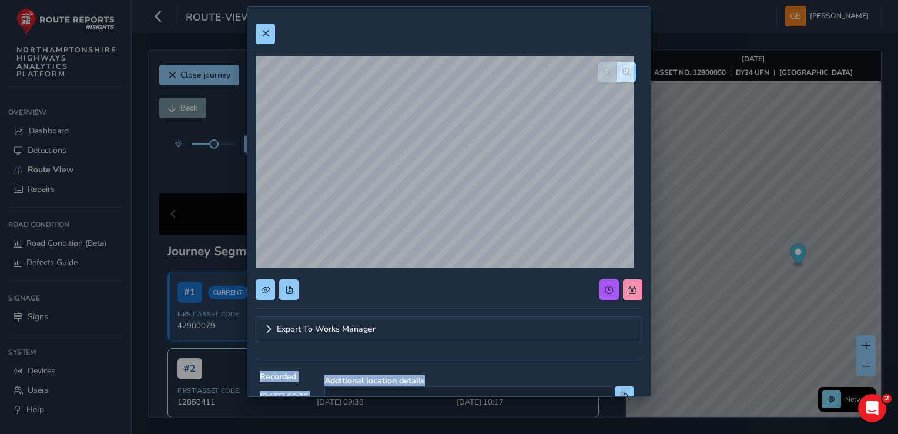
drag, startPoint x: 727, startPoint y: 239, endPoint x: 731, endPoint y: 357, distance: 118.2
click at [731, 357] on div "Export To Works Manager Recorded Aug 20 2025, 08:36 Additional location details…" at bounding box center [449, 217] width 898 height 434
click at [266, 31] on span at bounding box center [266, 33] width 8 height 8
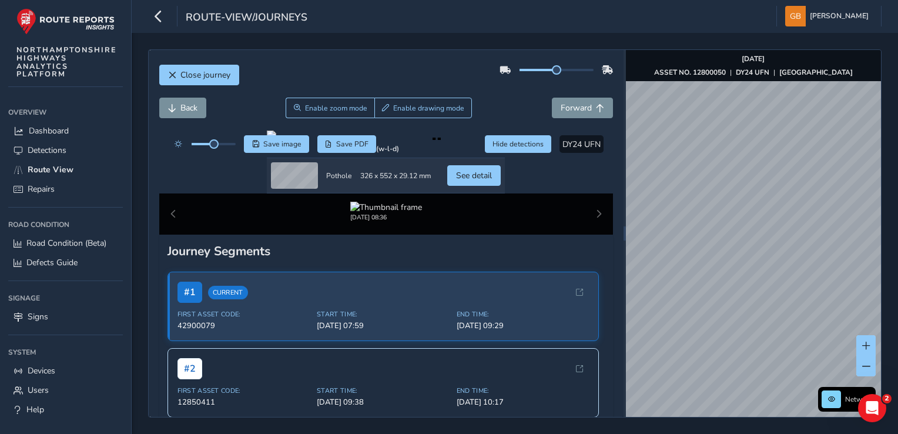
click at [728, 420] on div "Close journey Back Enable zoom mode Enable drawing mode Forward Click and Drag …" at bounding box center [515, 233] width 767 height 401
click at [621, 283] on div "Close journey Back Enable zoom mode Enable drawing mode Forward Click and Drag …" at bounding box center [515, 233] width 734 height 368
click at [614, 308] on div "Close journey Back Enable zoom mode Enable drawing mode Forward Click and Drag …" at bounding box center [515, 233] width 734 height 368
click at [585, 392] on div "Close journey Back Enable zoom mode Enable drawing mode Forward Click and Drag …" at bounding box center [515, 233] width 734 height 368
click at [561, 363] on div "Close journey Back Enable zoom mode Enable drawing mode Forward Click and Drag …" at bounding box center [515, 233] width 734 height 368
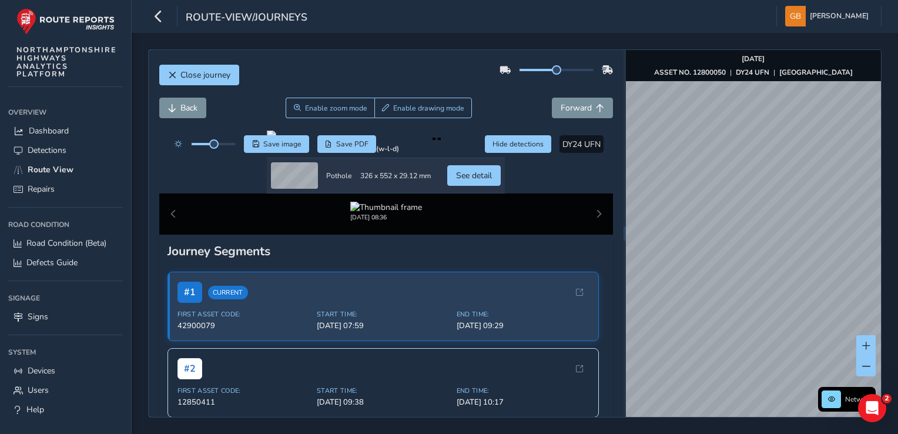
click at [671, 426] on div "Close journey Back Enable zoom mode Enable drawing mode Forward Click and Drag …" at bounding box center [515, 233] width 767 height 401
click at [667, 433] on html "route-view/journeys Gordon Badcock Colour Scheme: Dark Dim Light Logout Close j…" at bounding box center [449, 217] width 898 height 434
click at [730, 433] on html "route-view/journeys Gordon Badcock Colour Scheme: Dark Dim Light Logout Close j…" at bounding box center [449, 217] width 898 height 434
click at [717, 433] on html "route-view/journeys Gordon Badcock Colour Scheme: Dark Dim Light Logout Close j…" at bounding box center [449, 217] width 898 height 434
click at [586, 388] on div "Close journey Back Enable zoom mode Enable drawing mode Forward Click and Drag …" at bounding box center [515, 233] width 734 height 368
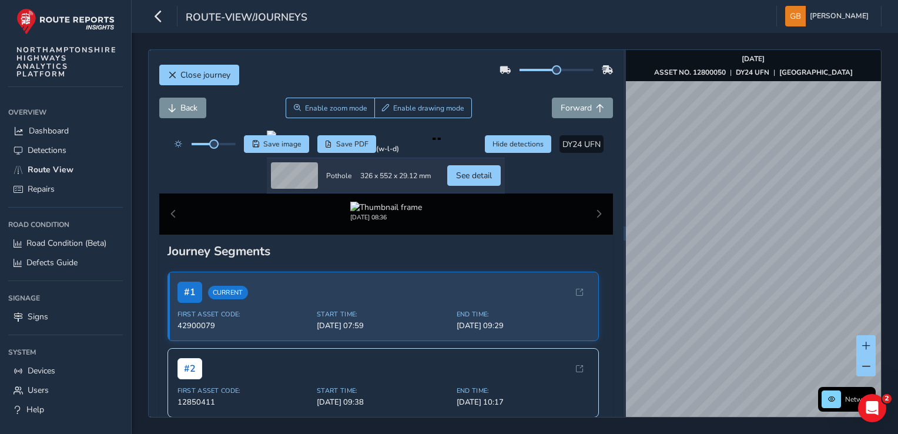
click at [608, 394] on div "Close journey Back Enable zoom mode Enable drawing mode Forward Click and Drag …" at bounding box center [515, 233] width 734 height 368
click at [650, 433] on html "route-view/journeys Gordon Badcock Colour Scheme: Dark Dim Light Logout Close j…" at bounding box center [449, 217] width 898 height 434
click at [651, 433] on html "route-view/journeys Gordon Badcock Colour Scheme: Dark Dim Light Logout Close j…" at bounding box center [449, 217] width 898 height 434
click at [625, 309] on div "Close journey Back Enable zoom mode Enable drawing mode Forward Click and Drag …" at bounding box center [515, 233] width 734 height 368
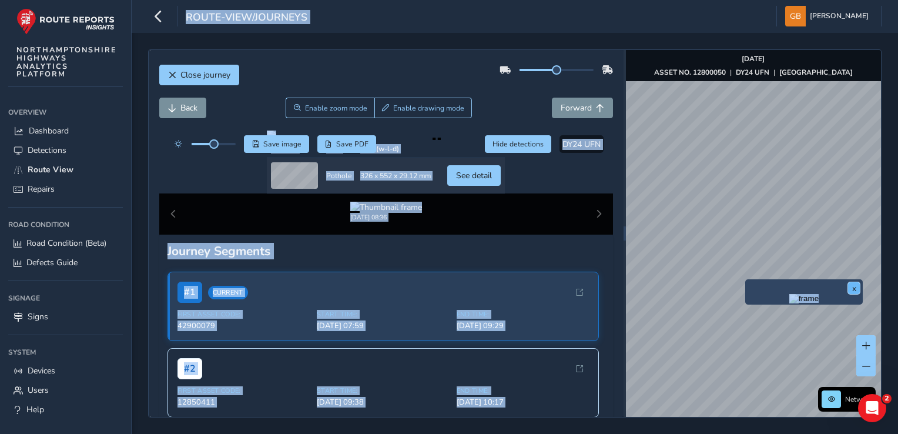
click at [855, 288] on button "x" at bounding box center [854, 288] width 12 height 12
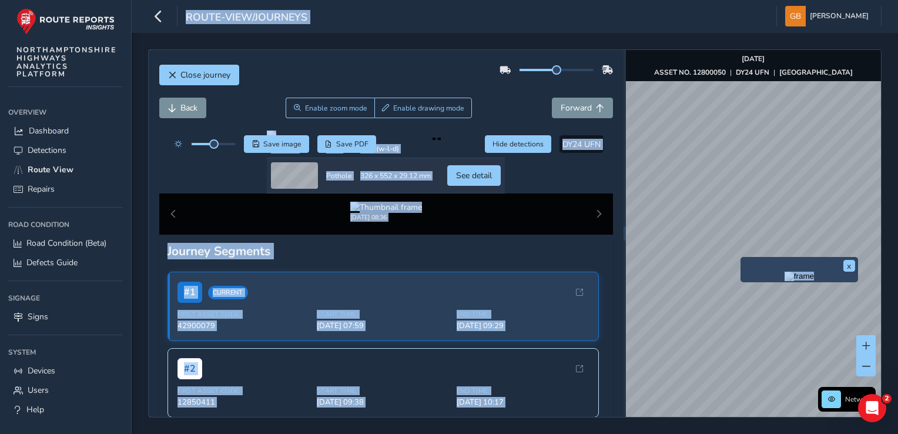
click at [741, 259] on div "x" at bounding box center [800, 269] width 118 height 25
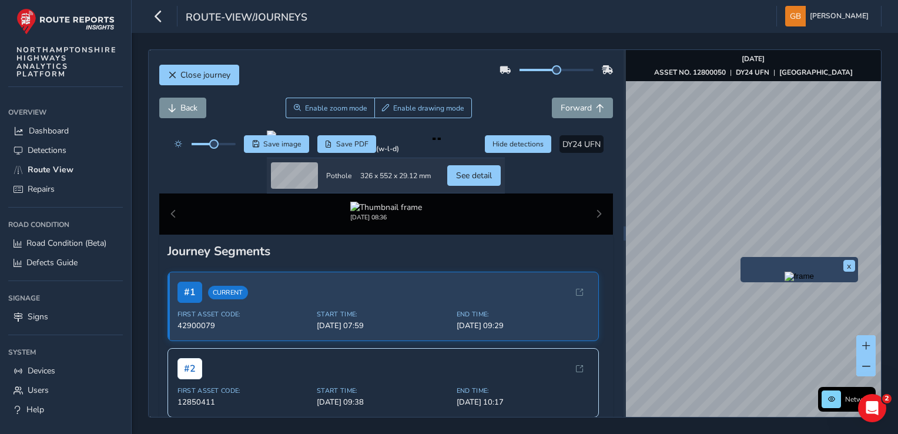
click at [814, 281] on img "Preview frame" at bounding box center [799, 276] width 29 height 9
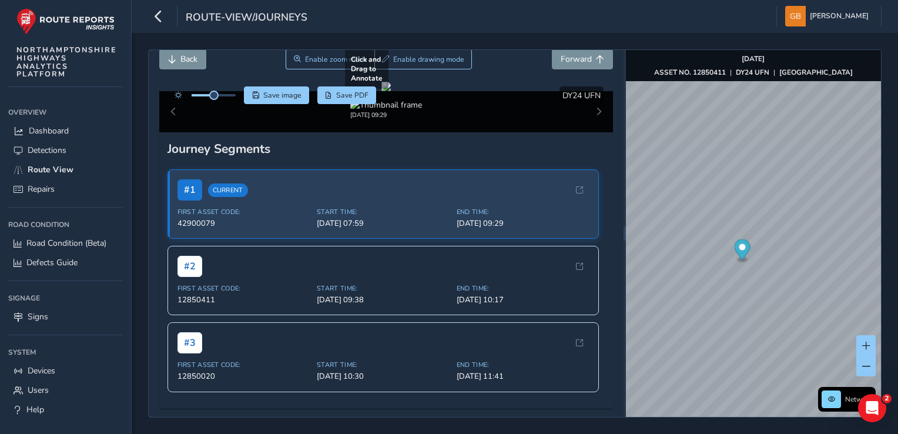
scroll to position [118, 0]
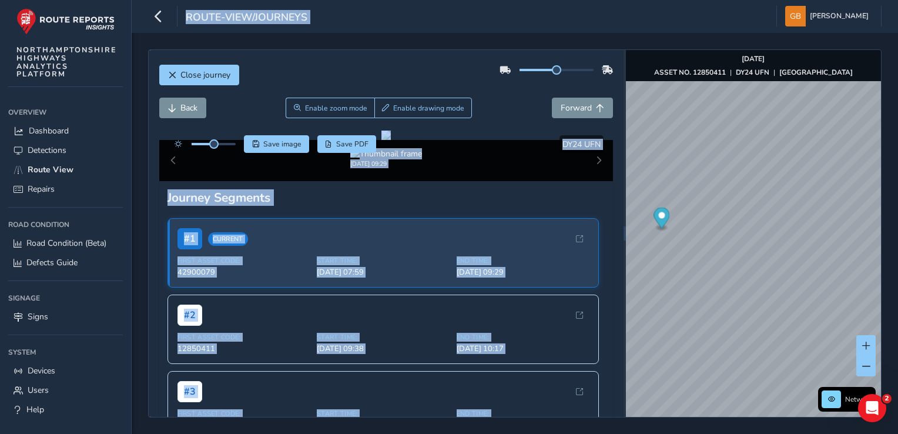
scroll to position [118, 0]
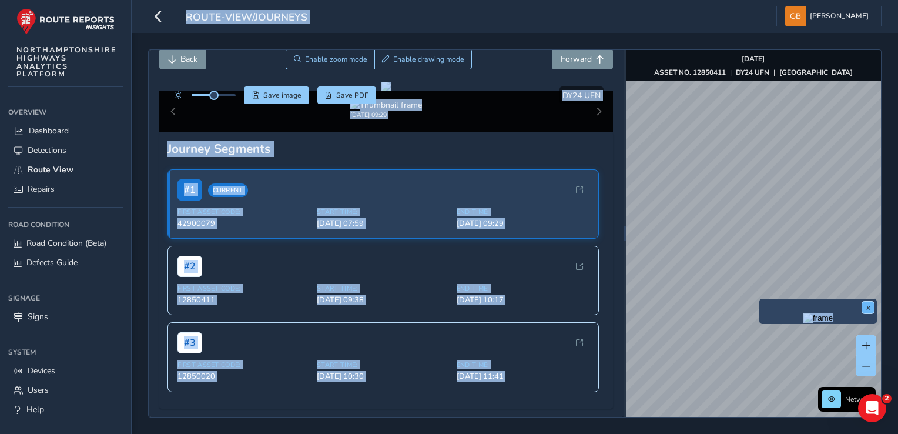
click at [871, 305] on button "x" at bounding box center [868, 308] width 12 height 12
click at [804, 325] on img "Preview frame" at bounding box center [818, 319] width 29 height 9
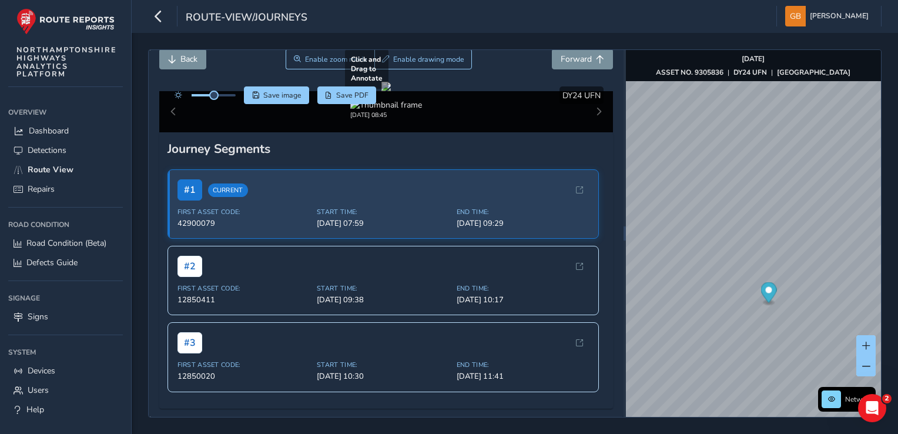
drag, startPoint x: 574, startPoint y: 252, endPoint x: 503, endPoint y: 215, distance: 79.7
click at [391, 91] on div at bounding box center [386, 86] width 9 height 9
drag, startPoint x: 487, startPoint y: 182, endPoint x: 488, endPoint y: 176, distance: 6.0
click at [391, 91] on div at bounding box center [386, 86] width 9 height 9
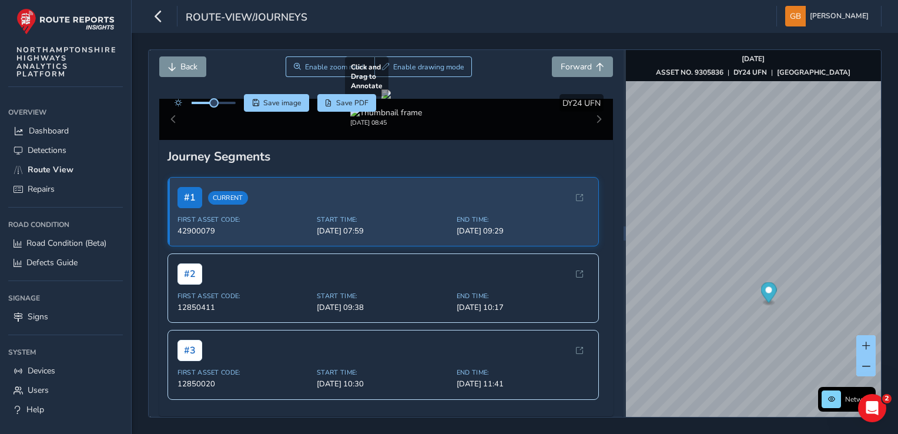
scroll to position [59, 0]
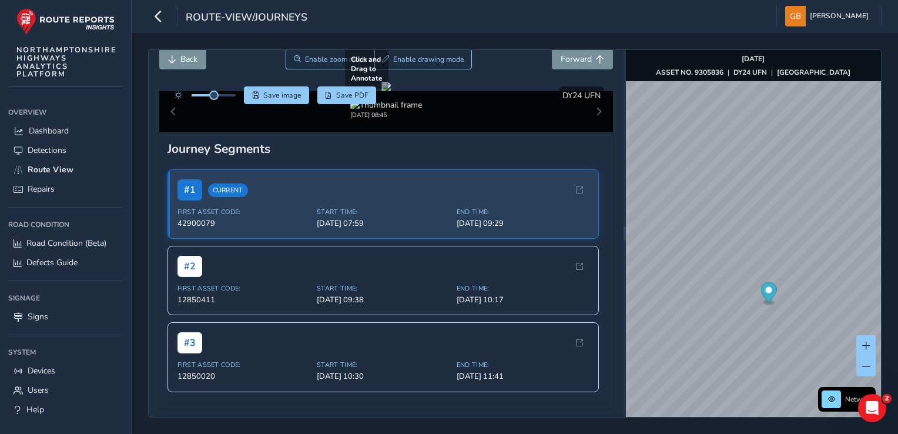
drag, startPoint x: 529, startPoint y: 255, endPoint x: 523, endPoint y: 235, distance: 21.0
drag, startPoint x: 523, startPoint y: 235, endPoint x: 596, endPoint y: 259, distance: 77.3
click at [391, 91] on div at bounding box center [386, 86] width 9 height 9
drag, startPoint x: 581, startPoint y: 307, endPoint x: 585, endPoint y: 320, distance: 13.0
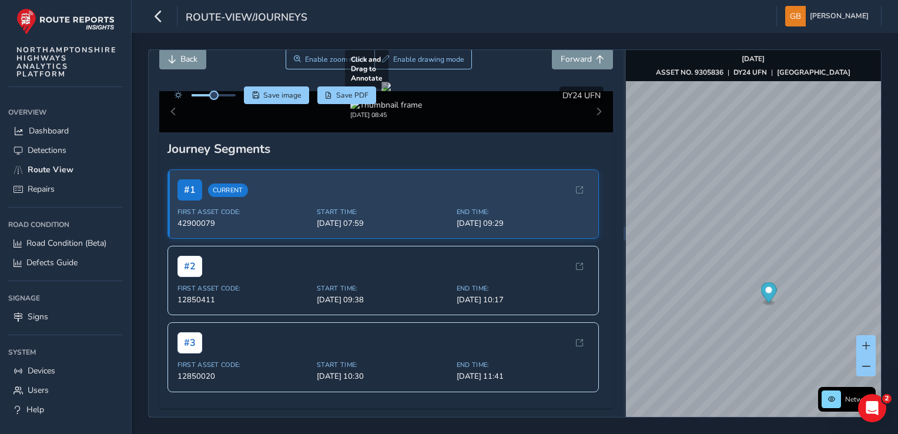
click at [391, 91] on div at bounding box center [386, 86] width 9 height 9
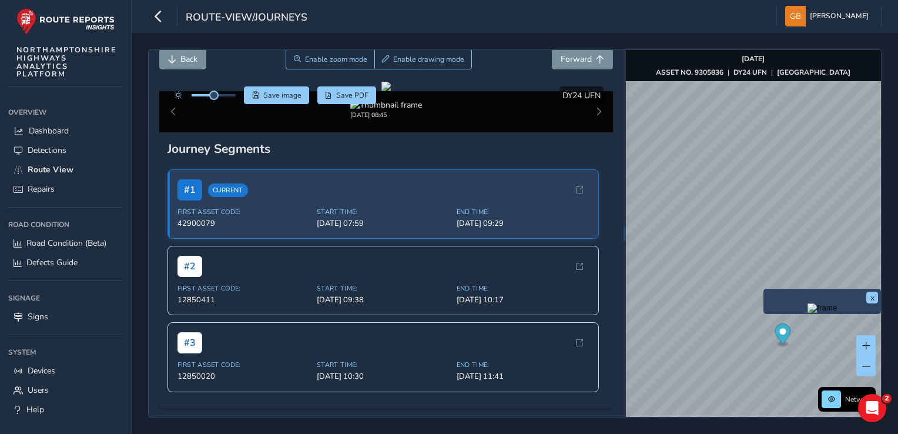
drag, startPoint x: 770, startPoint y: 293, endPoint x: 783, endPoint y: 332, distance: 41.1
click at [783, 332] on div "x Network [DATE] ASSET NO. 9305836 | DY24 UFN | BANGRAVE ROAD SOUTH © Mapbox © …" at bounding box center [753, 233] width 255 height 367
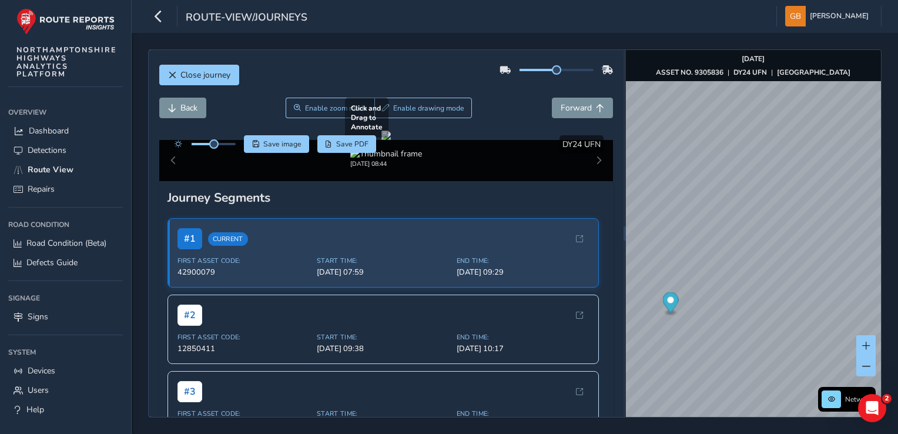
drag, startPoint x: 534, startPoint y: 280, endPoint x: 565, endPoint y: 283, distance: 30.7
click at [391, 140] on div at bounding box center [386, 135] width 9 height 9
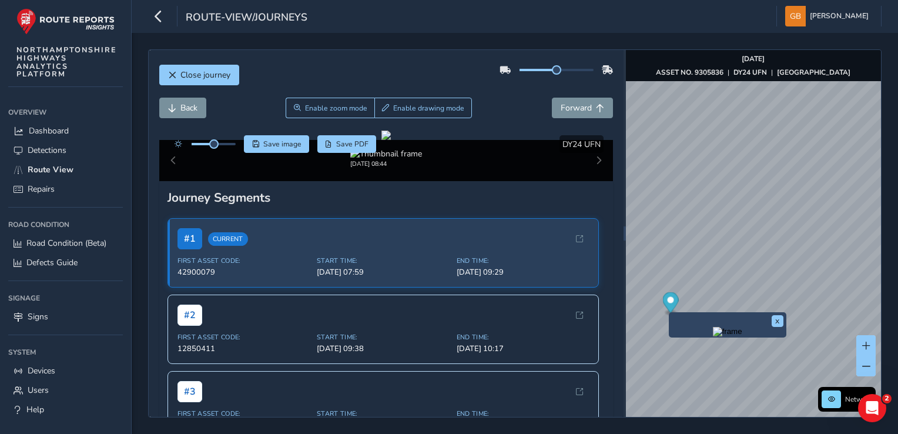
click at [713, 336] on img "Preview frame" at bounding box center [727, 331] width 29 height 9
drag, startPoint x: 699, startPoint y: 344, endPoint x: 687, endPoint y: 337, distance: 13.9
click at [713, 336] on img "Preview frame" at bounding box center [727, 331] width 29 height 9
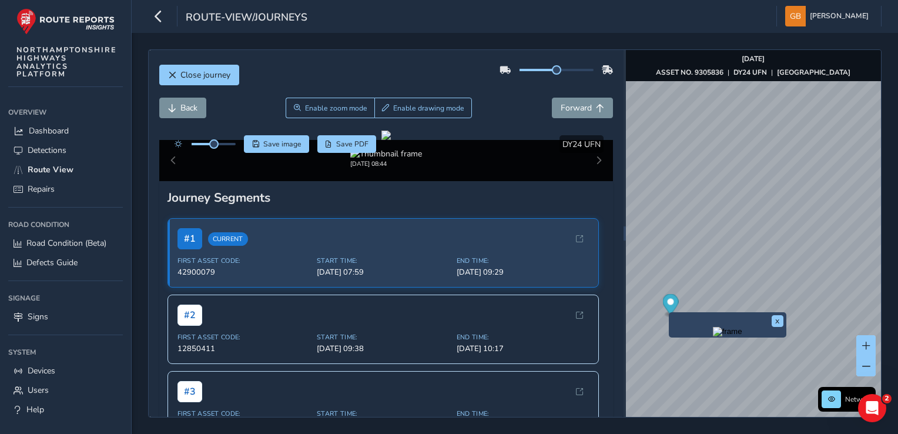
click at [713, 336] on img "Preview frame" at bounding box center [727, 331] width 29 height 9
click at [190, 108] on span "Back" at bounding box center [188, 107] width 17 height 11
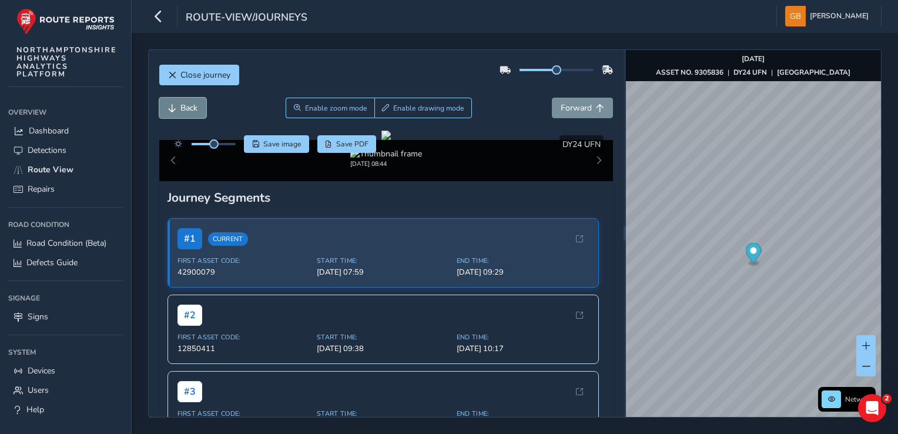
click at [190, 108] on span "Back" at bounding box center [188, 107] width 17 height 11
click at [189, 108] on span "Back" at bounding box center [188, 107] width 17 height 11
click at [391, 140] on div at bounding box center [386, 135] width 9 height 9
click at [382, 140] on div at bounding box center [386, 135] width 9 height 9
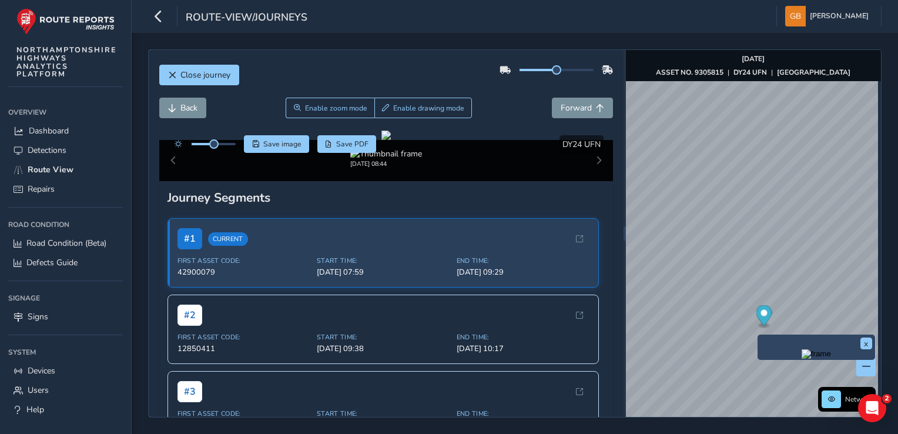
click at [758, 335] on div "x" at bounding box center [817, 347] width 118 height 25
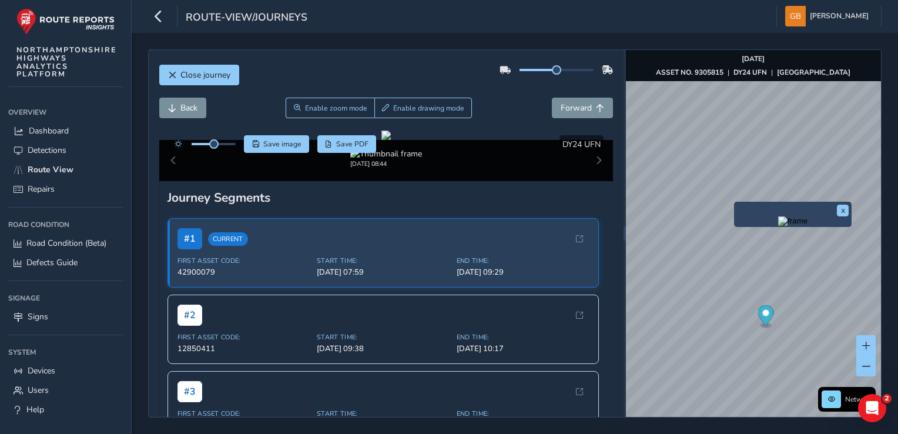
click at [735, 206] on div "x" at bounding box center [793, 214] width 118 height 25
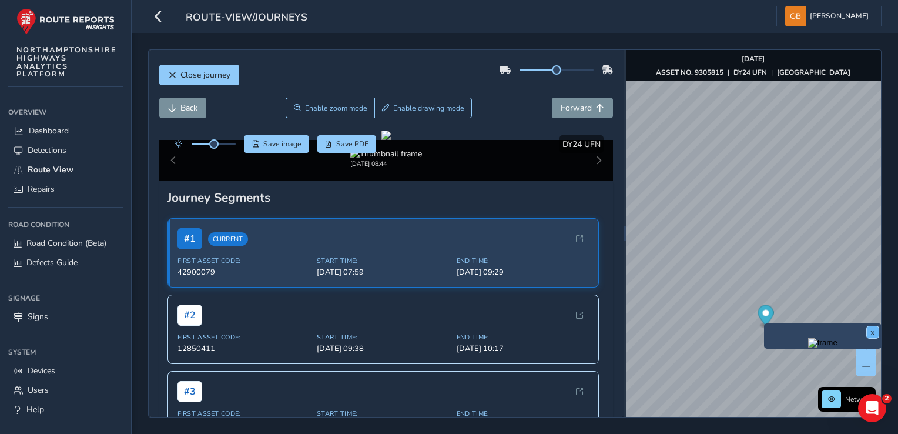
click at [870, 330] on button "x" at bounding box center [873, 332] width 12 height 12
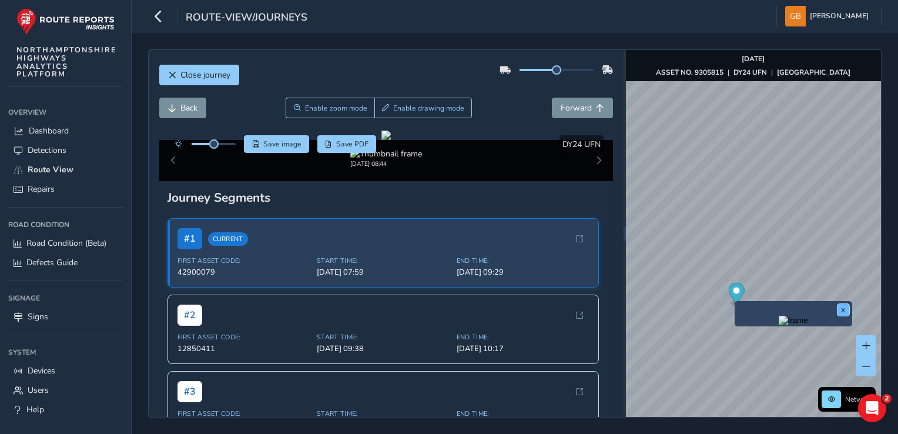
click at [842, 306] on button "x" at bounding box center [844, 310] width 12 height 12
click at [779, 325] on img "Preview frame" at bounding box center [793, 320] width 29 height 9
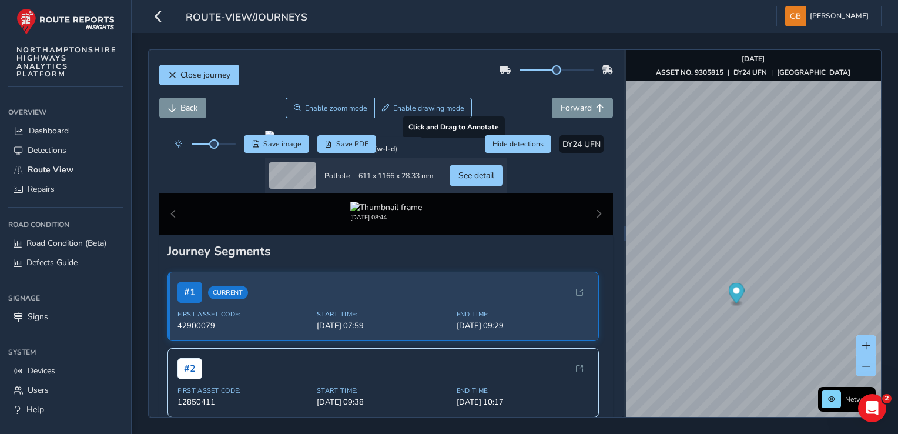
click at [308, 140] on div at bounding box center [386, 135] width 242 height 9
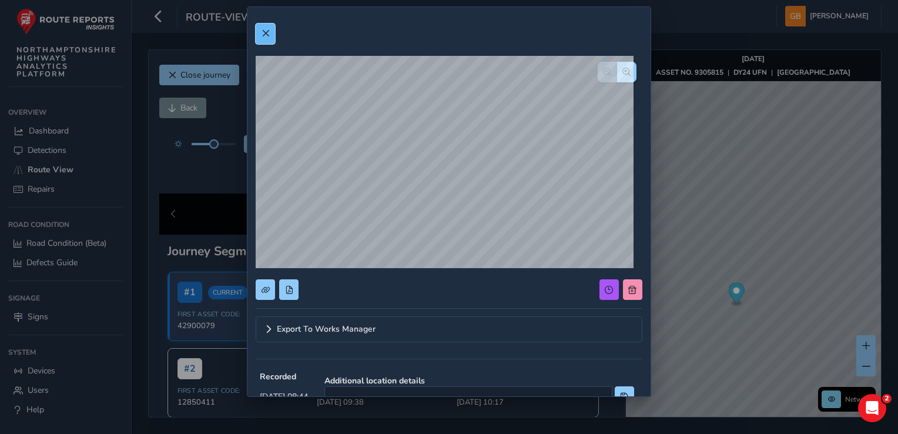
click at [266, 34] on span at bounding box center [266, 33] width 8 height 8
